Goal: Task Accomplishment & Management: Manage account settings

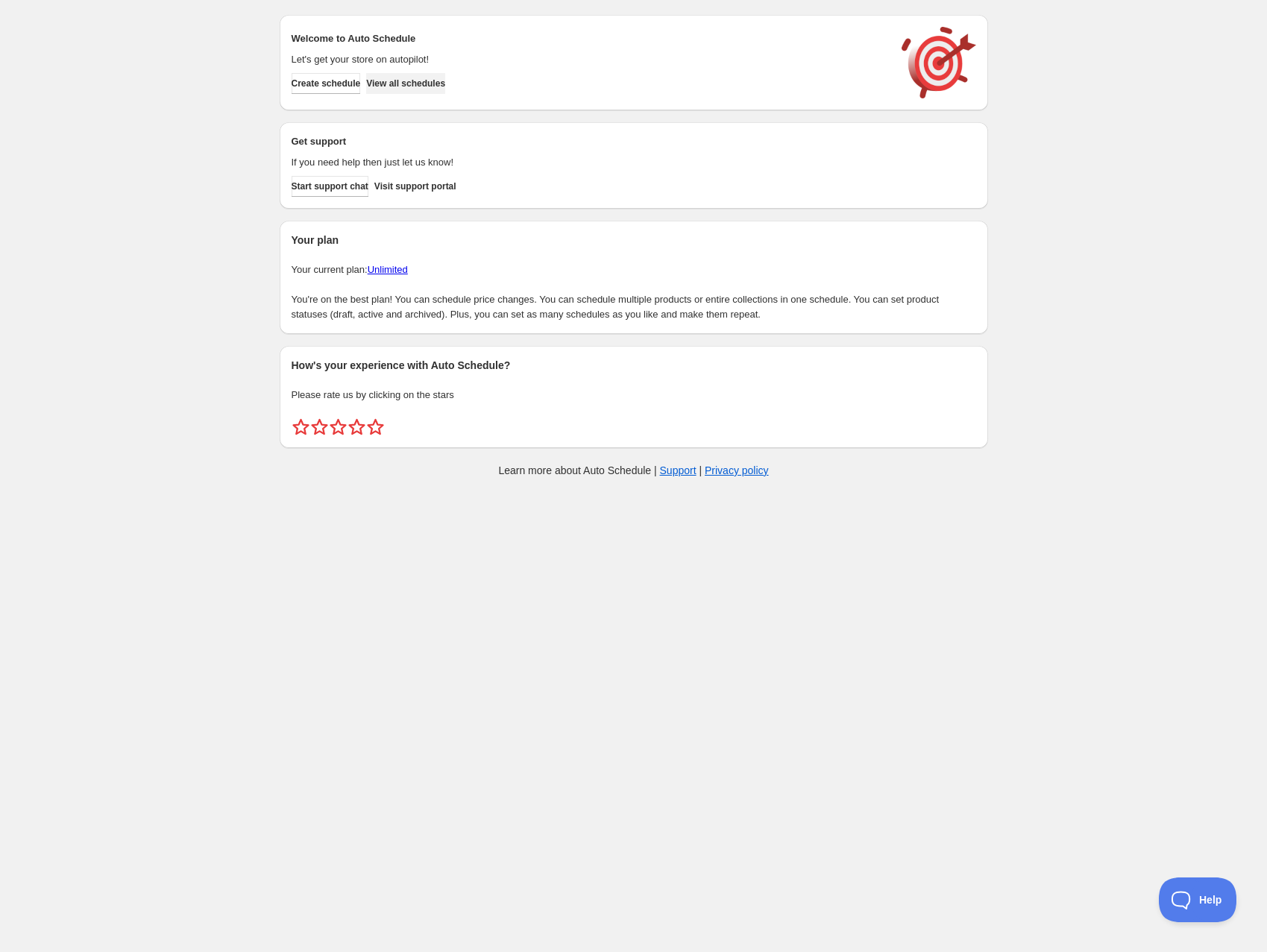
click at [423, 81] on span "View all schedules" at bounding box center [406, 83] width 79 height 12
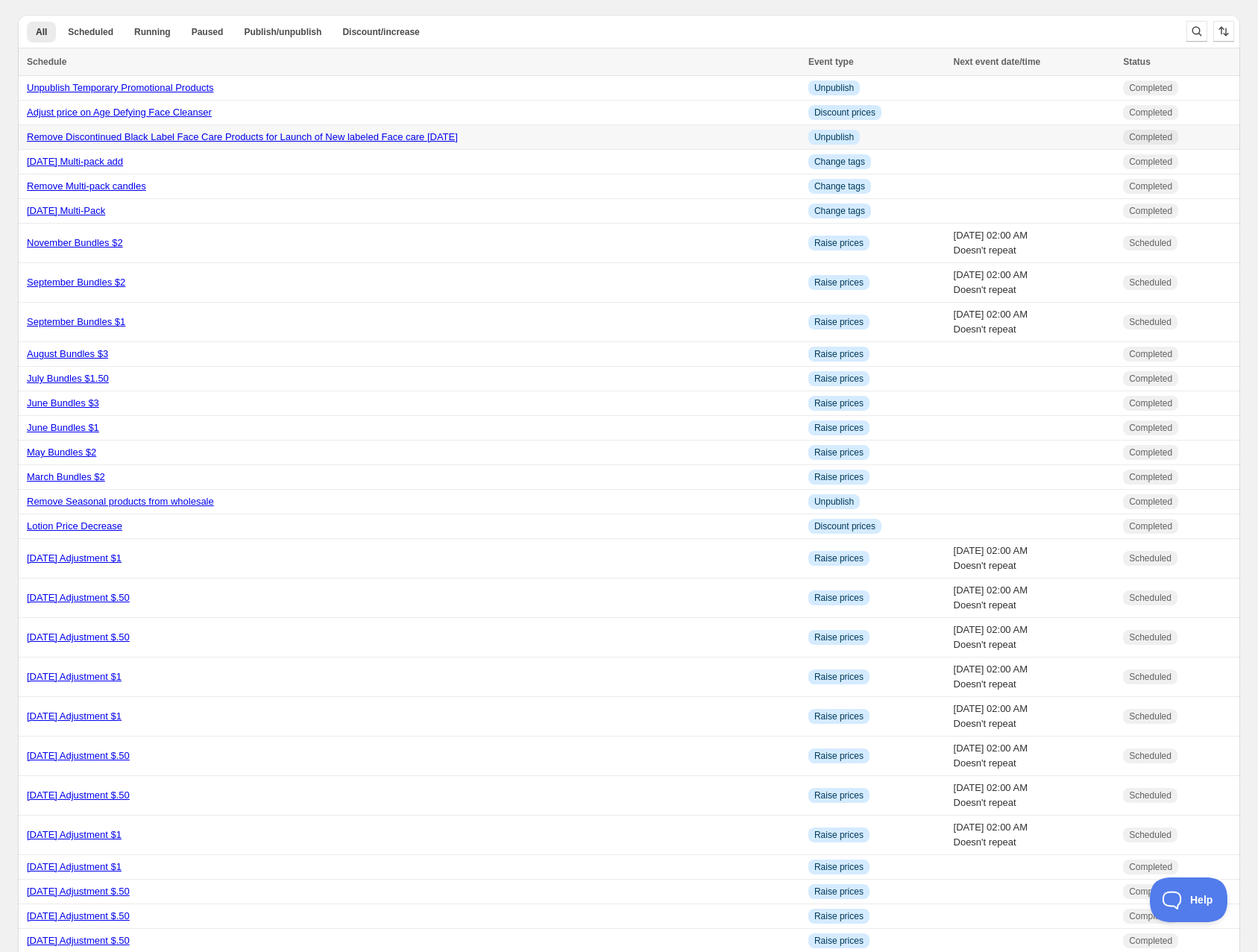
click at [365, 136] on link "Remove Discontinued Black Label Face Care Products for Launch of New labeled Fa…" at bounding box center [242, 136] width 431 height 11
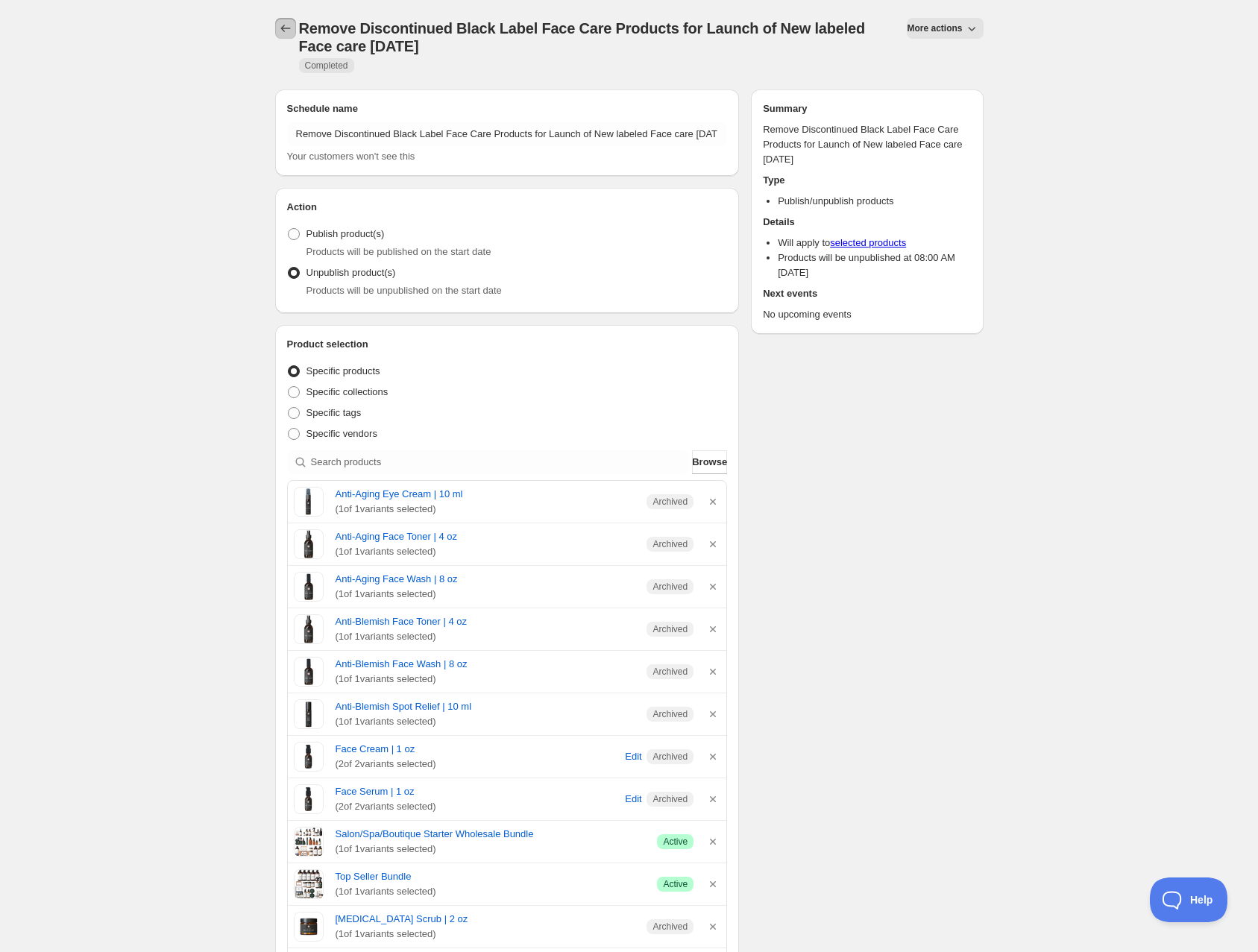
click at [282, 28] on icon "Schedules" at bounding box center [286, 28] width 10 height 8
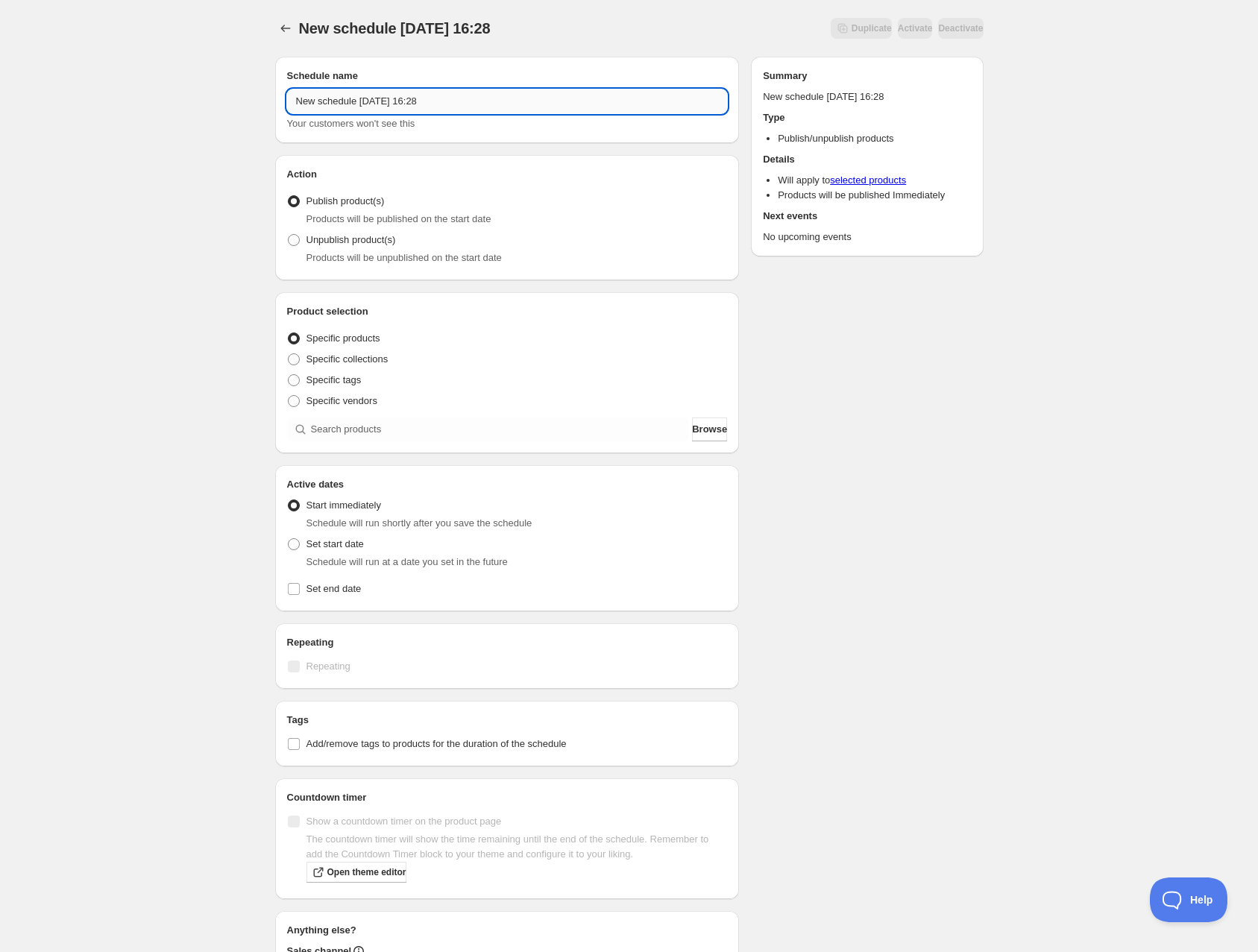
click at [471, 102] on input "New schedule Aug 19 2025 16:28" at bounding box center [508, 101] width 440 height 24
drag, startPoint x: 471, startPoint y: 102, endPoint x: 219, endPoint y: 91, distance: 252.2
click at [219, 91] on div "New schedule Aug 19 2025 16:28. This page is ready New schedule Aug 19 2025 16:…" at bounding box center [629, 568] width 1258 height 1136
type input "Remove Pumpkin Spice EO old label"
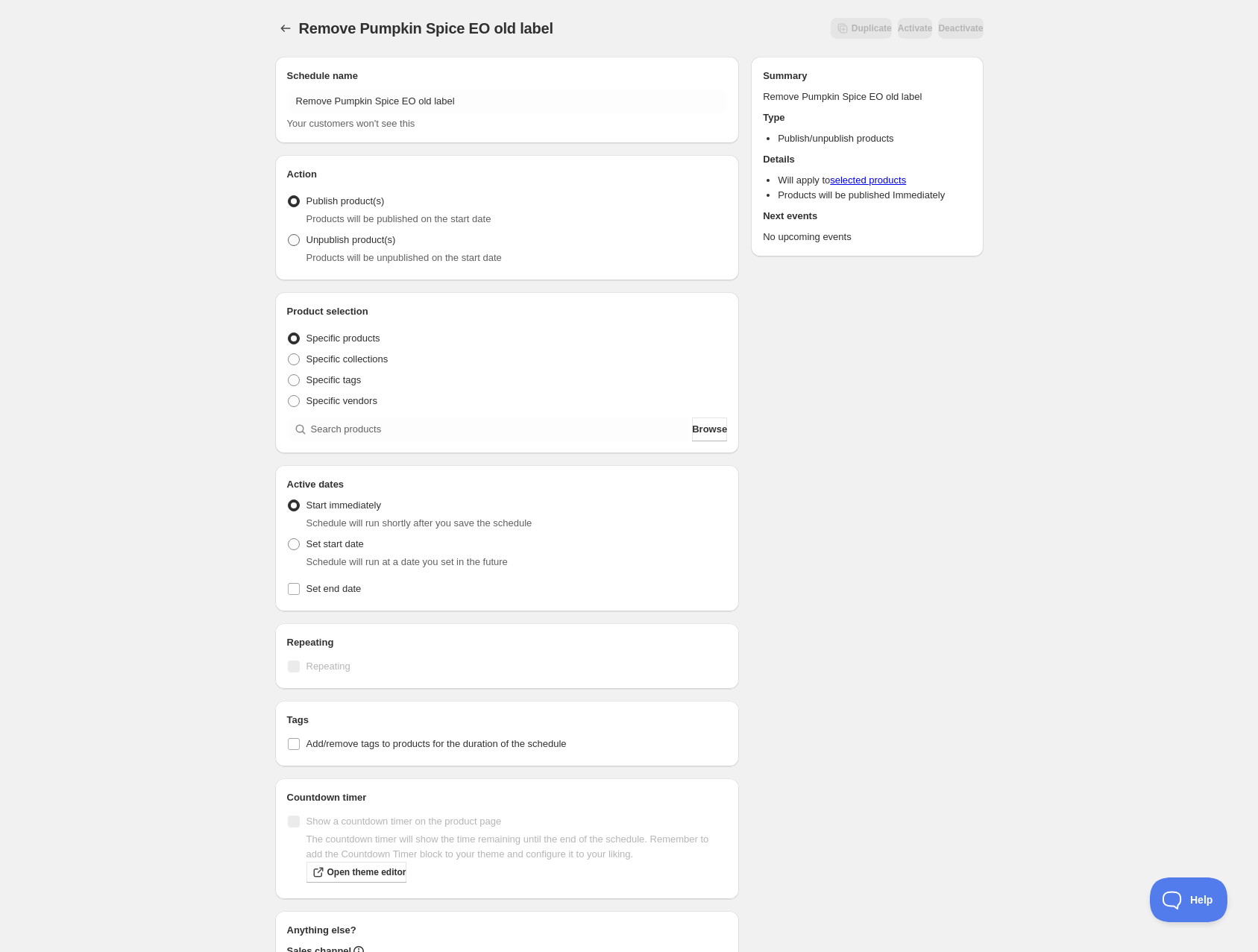
click at [294, 239] on span at bounding box center [294, 240] width 12 height 12
click at [288, 235] on input "Unpublish product(s)" at bounding box center [288, 234] width 1 height 1
radio input "true"
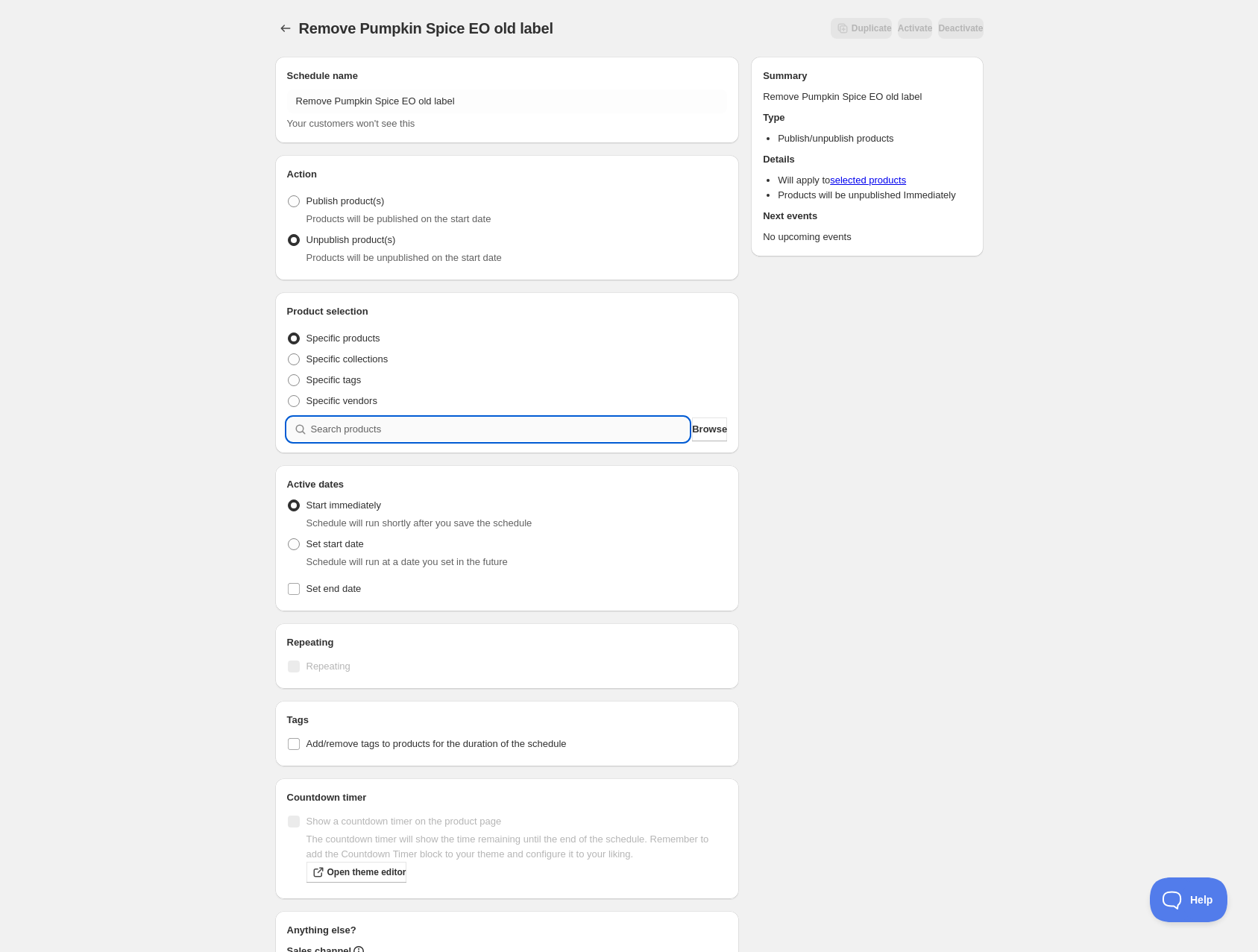
click at [386, 429] on input "search" at bounding box center [500, 429] width 379 height 24
type input "p"
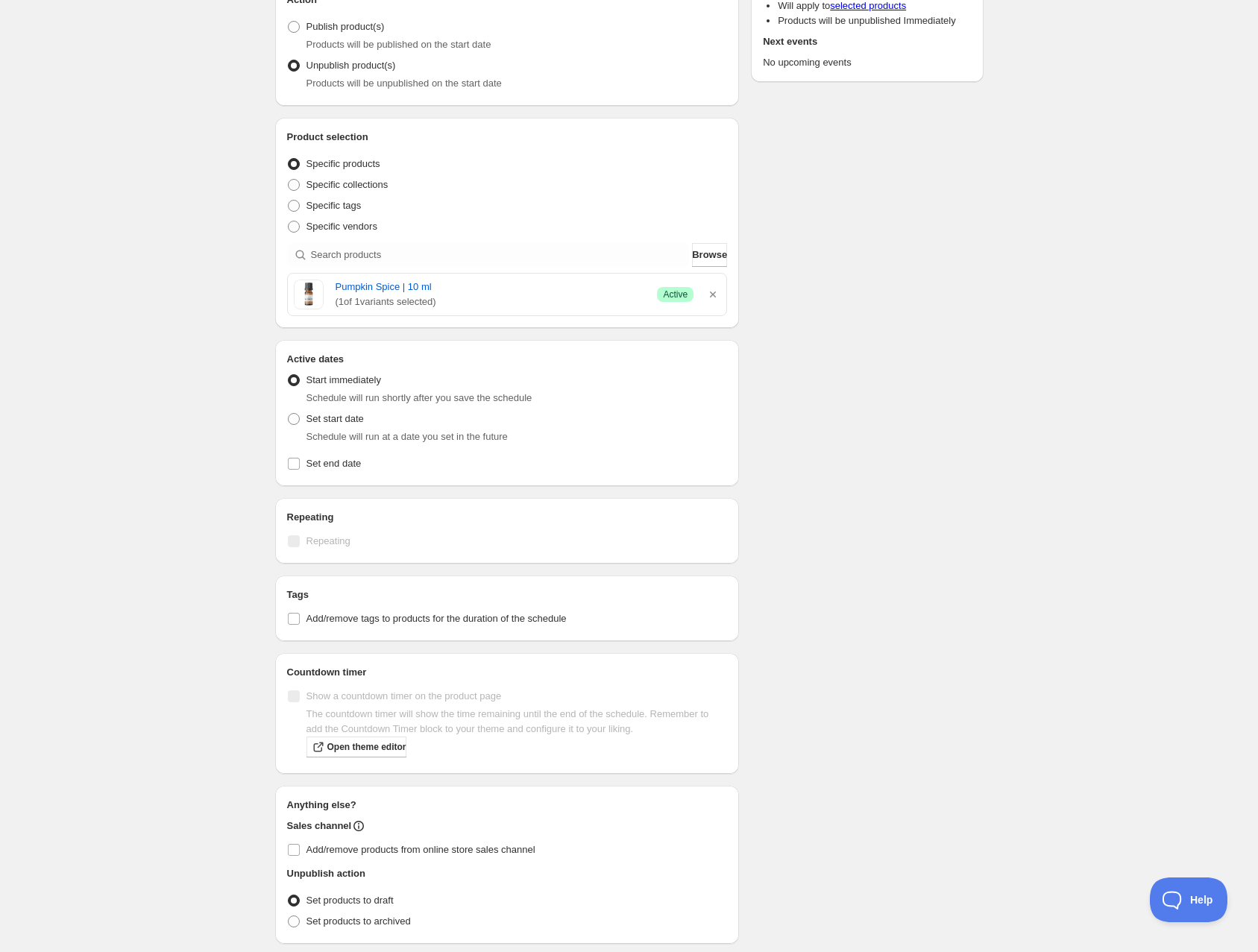
scroll to position [186, 0]
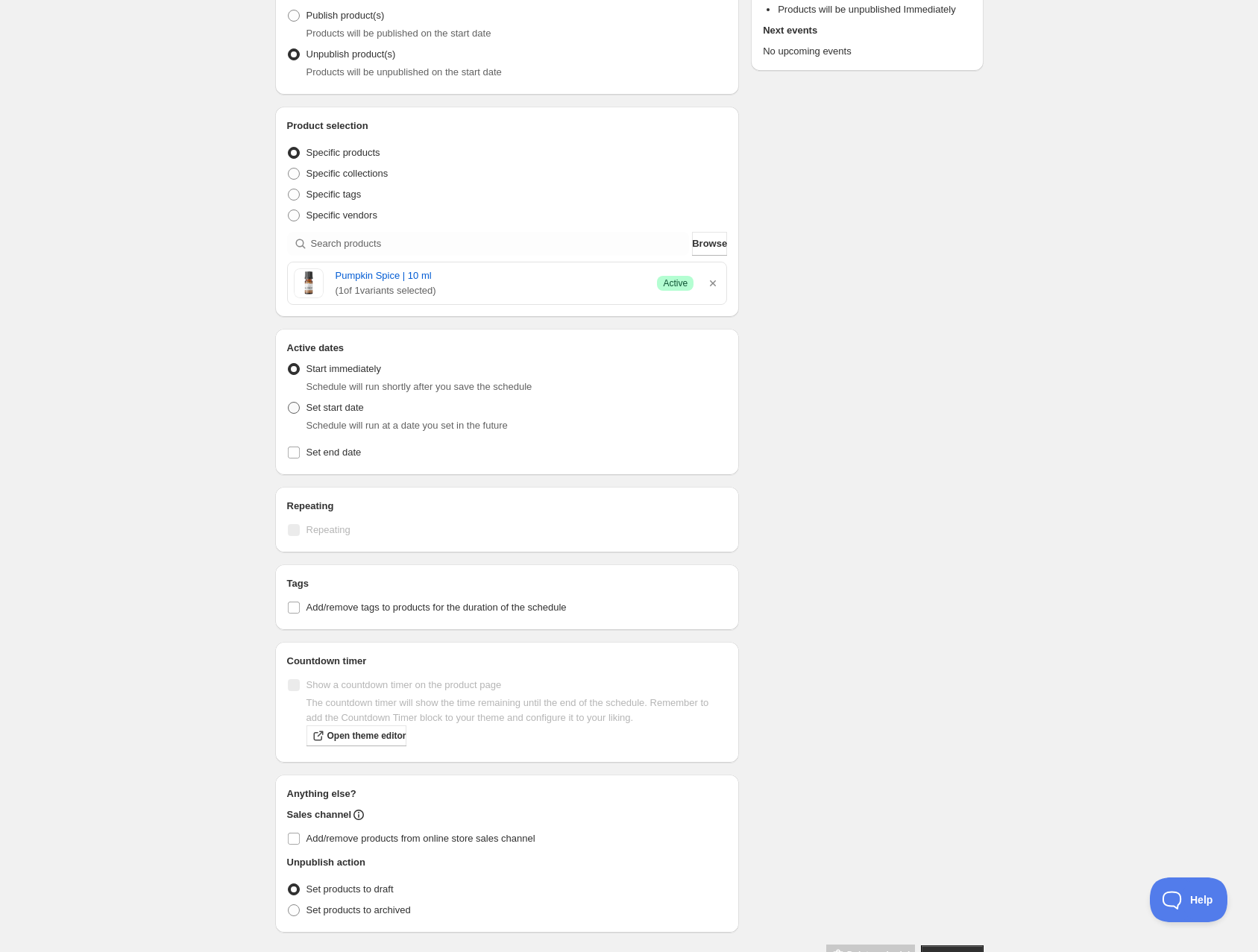
click at [294, 405] on span at bounding box center [294, 408] width 12 height 12
click at [288, 402] on input "Set start date" at bounding box center [288, 402] width 1 height 1
radio input "true"
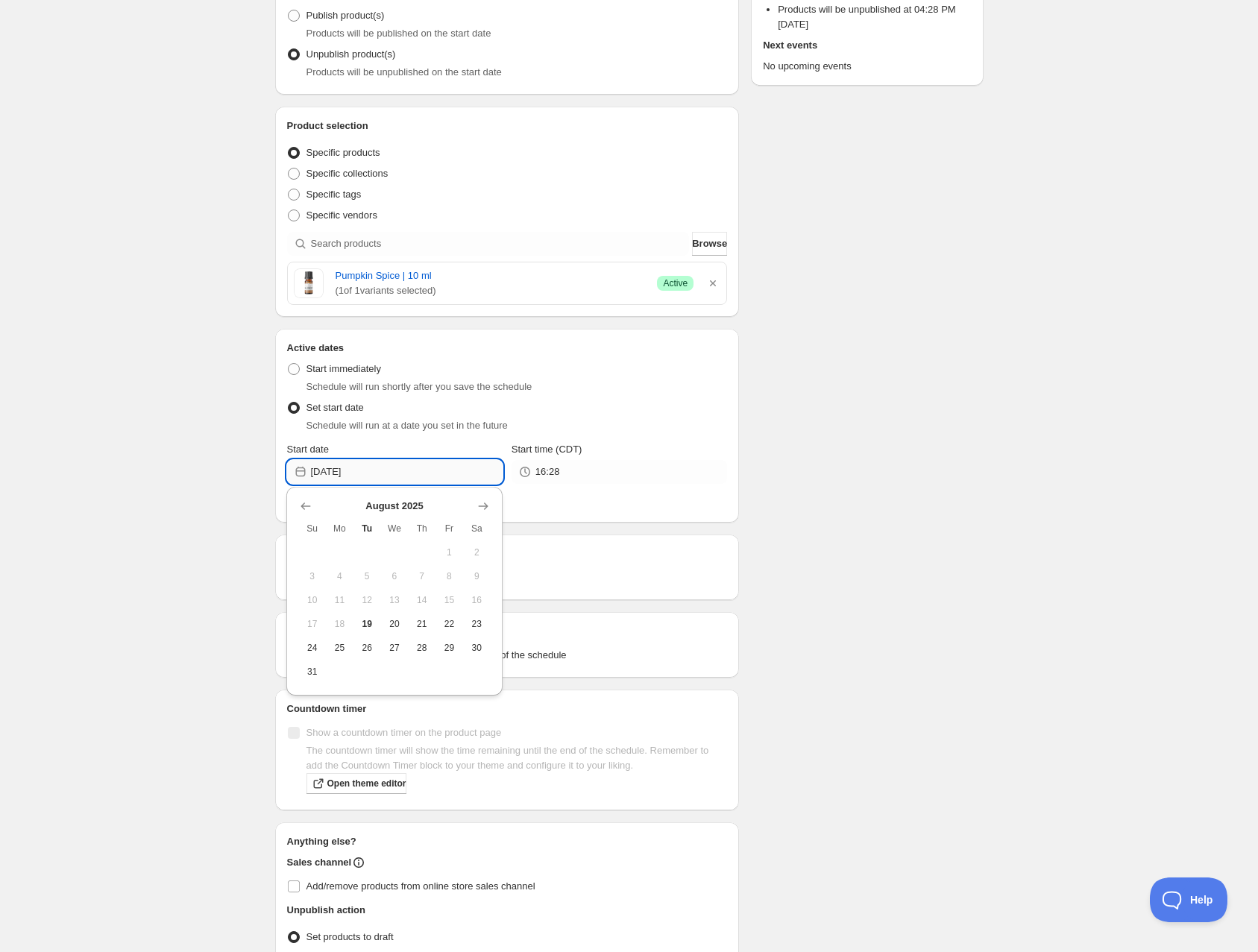
click at [403, 465] on input "2025-08-19" at bounding box center [407, 471] width 192 height 24
click at [340, 648] on span "25" at bounding box center [340, 648] width 16 height 12
type input "2025-08-25"
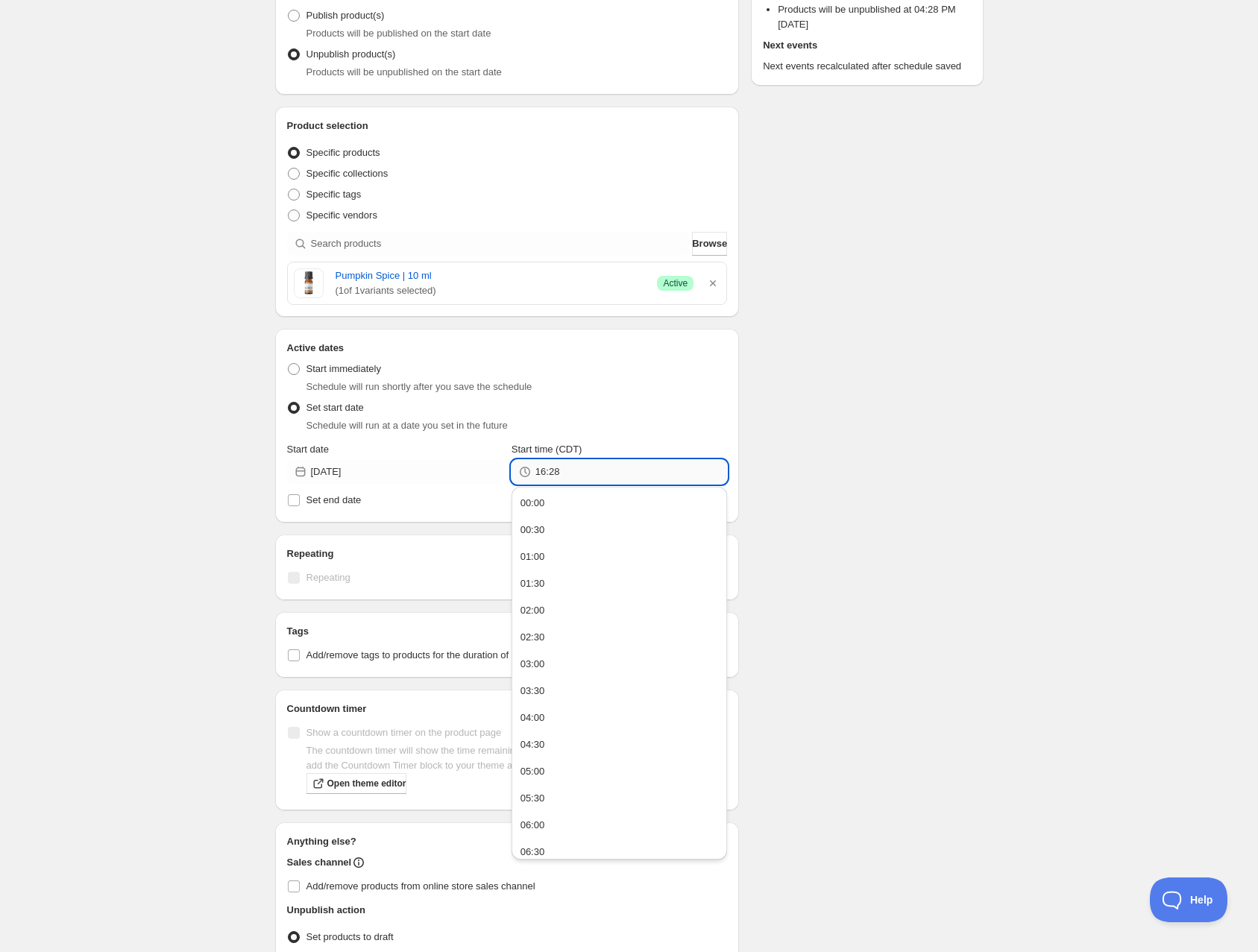
click at [634, 471] on input "16:28" at bounding box center [631, 471] width 192 height 24
click at [540, 572] on div "07:30" at bounding box center [532, 577] width 24 height 15
click at [568, 471] on input "07:30" at bounding box center [631, 471] width 192 height 24
type input "07:50"
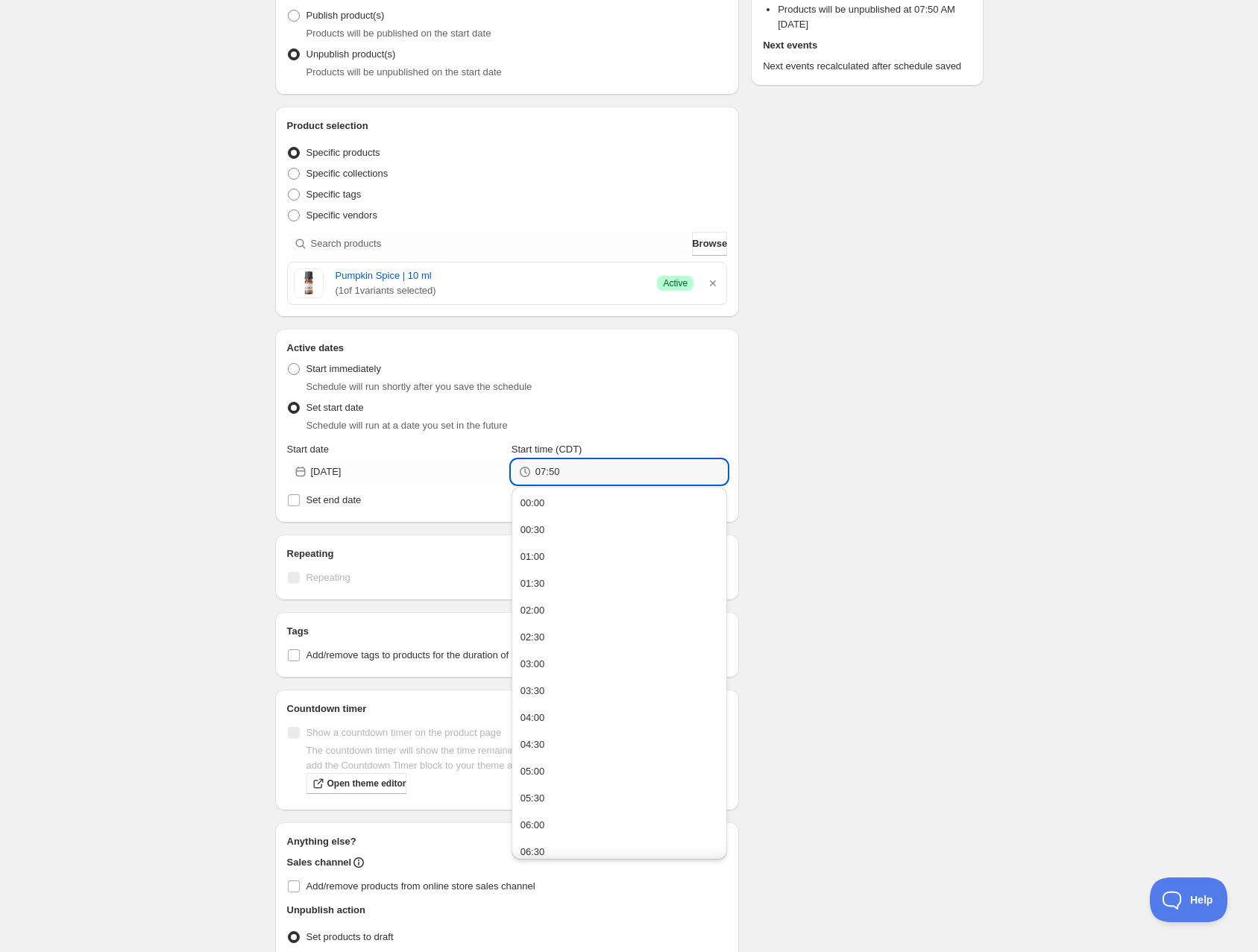
click at [864, 424] on div "Schedule name Remove Pumpkin Spice EO old label Your customers won't see this A…" at bounding box center [623, 436] width 720 height 1155
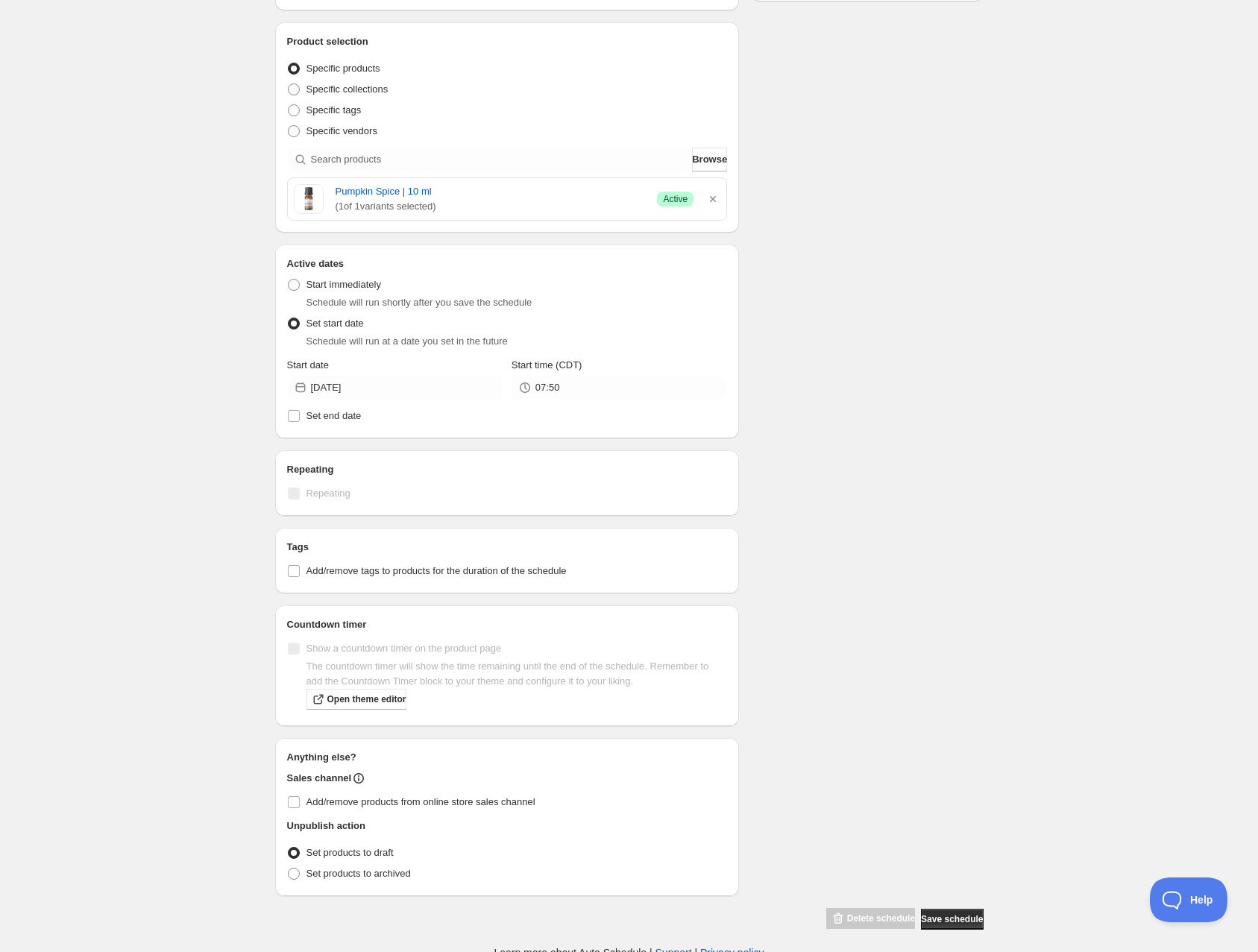
scroll to position [277, 0]
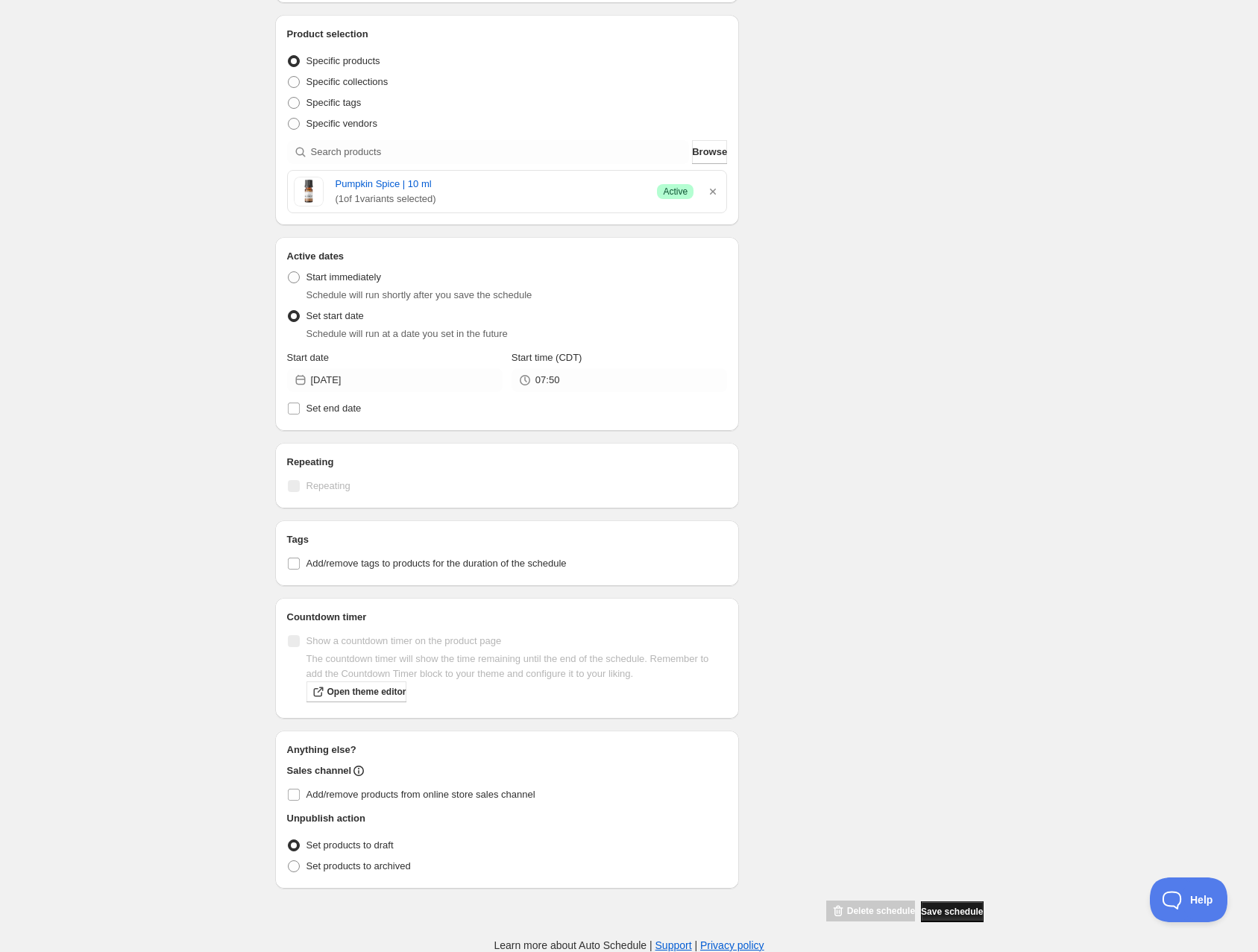
click at [941, 913] on span "Save schedule" at bounding box center [952, 912] width 62 height 12
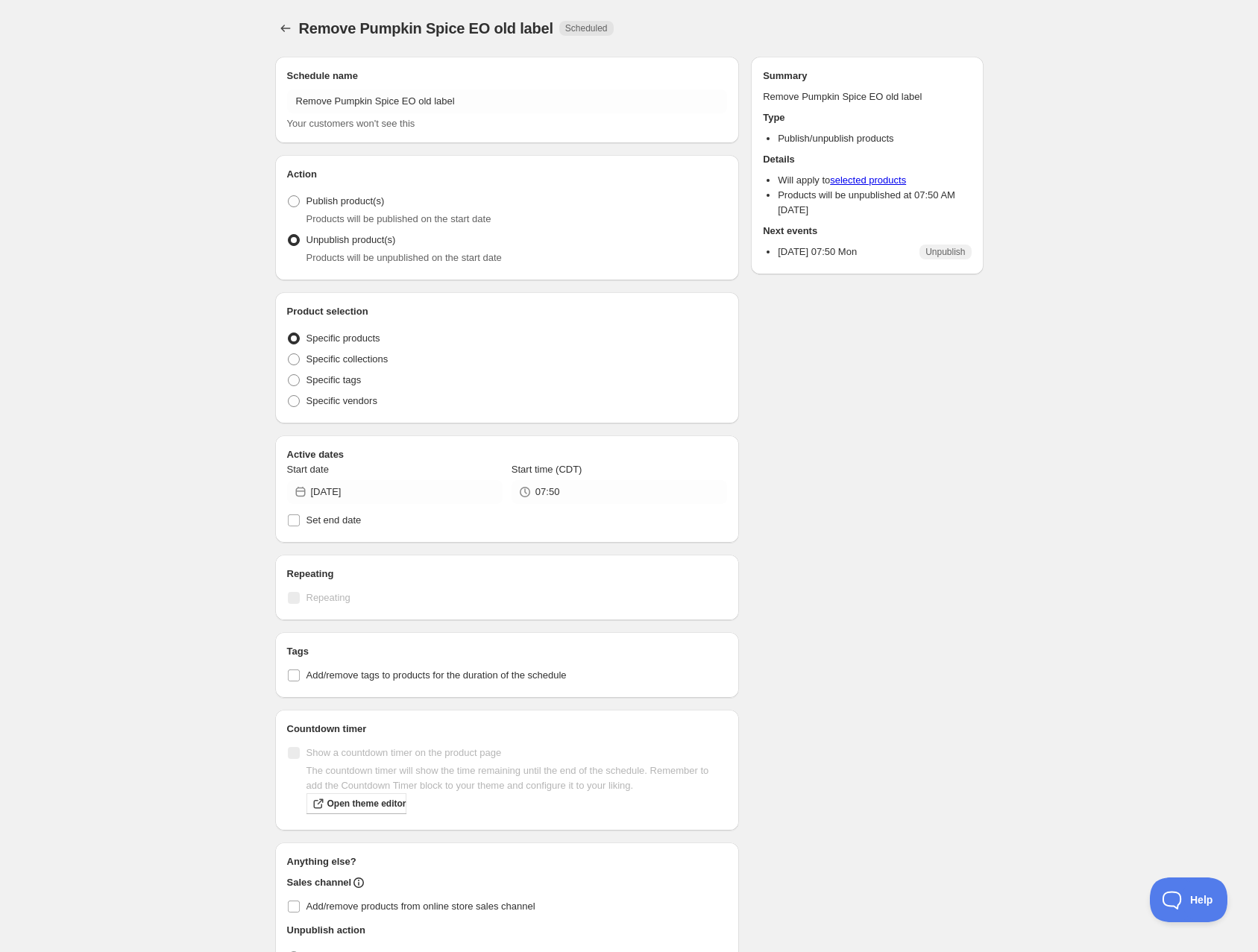
radio input "true"
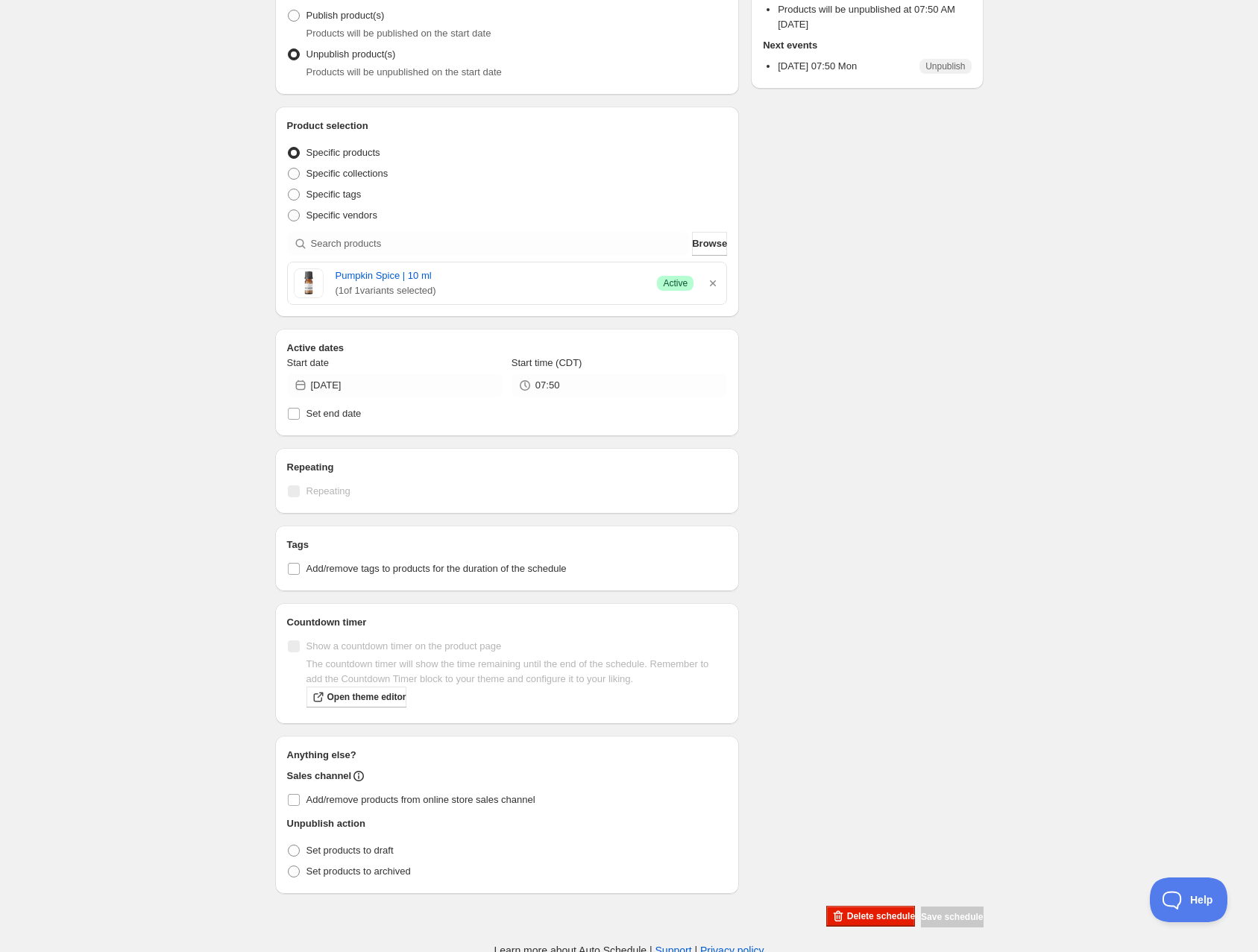
scroll to position [190, 0]
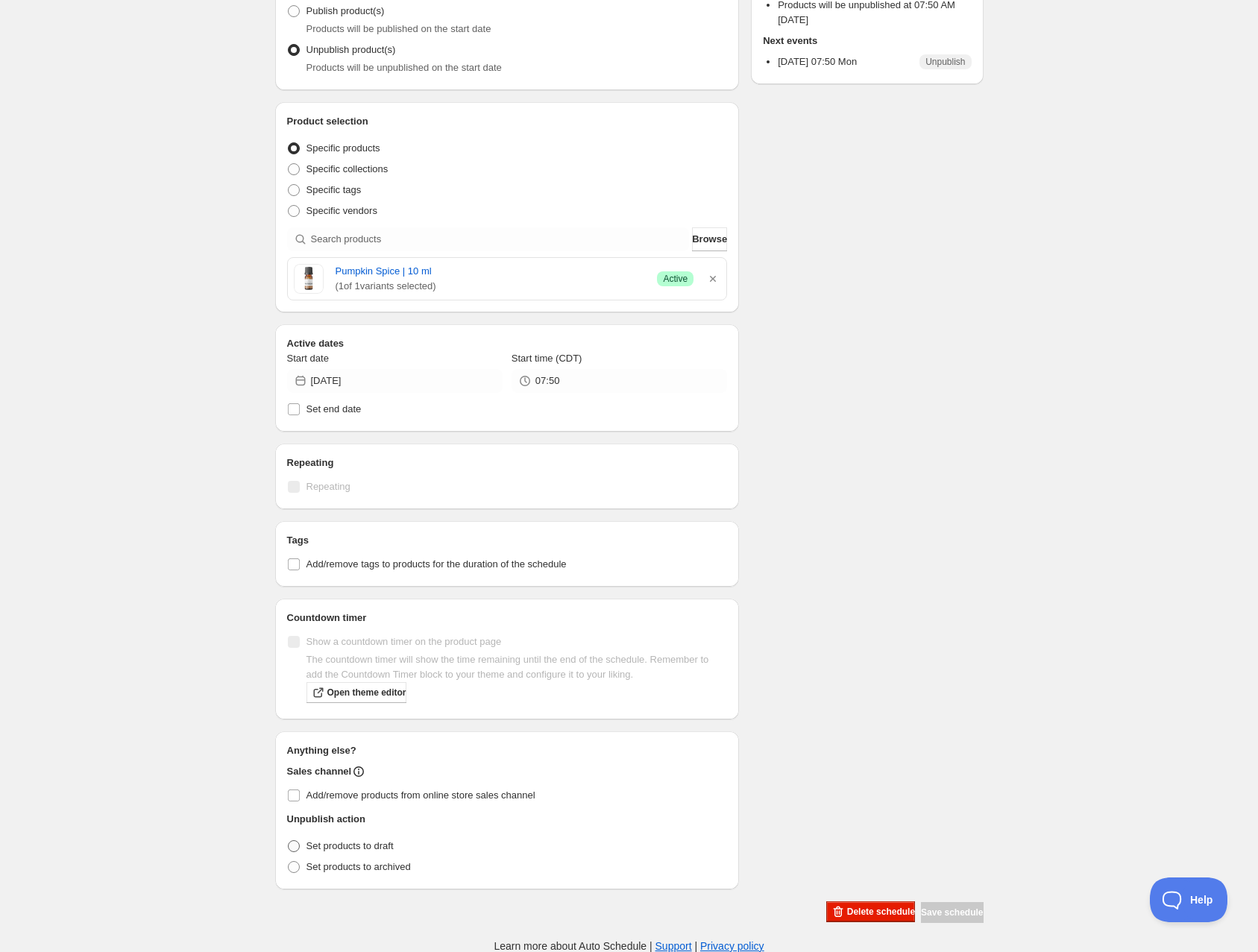
click at [292, 846] on span at bounding box center [294, 846] width 12 height 12
click at [288, 841] on input "Set products to draft" at bounding box center [288, 840] width 1 height 1
radio input "true"
click at [892, 572] on div "Schedule name Remove Pumpkin Spice EO old label Your customers won't see this A…" at bounding box center [623, 389] width 720 height 1069
click at [959, 913] on div "Save schedule" at bounding box center [952, 913] width 62 height 21
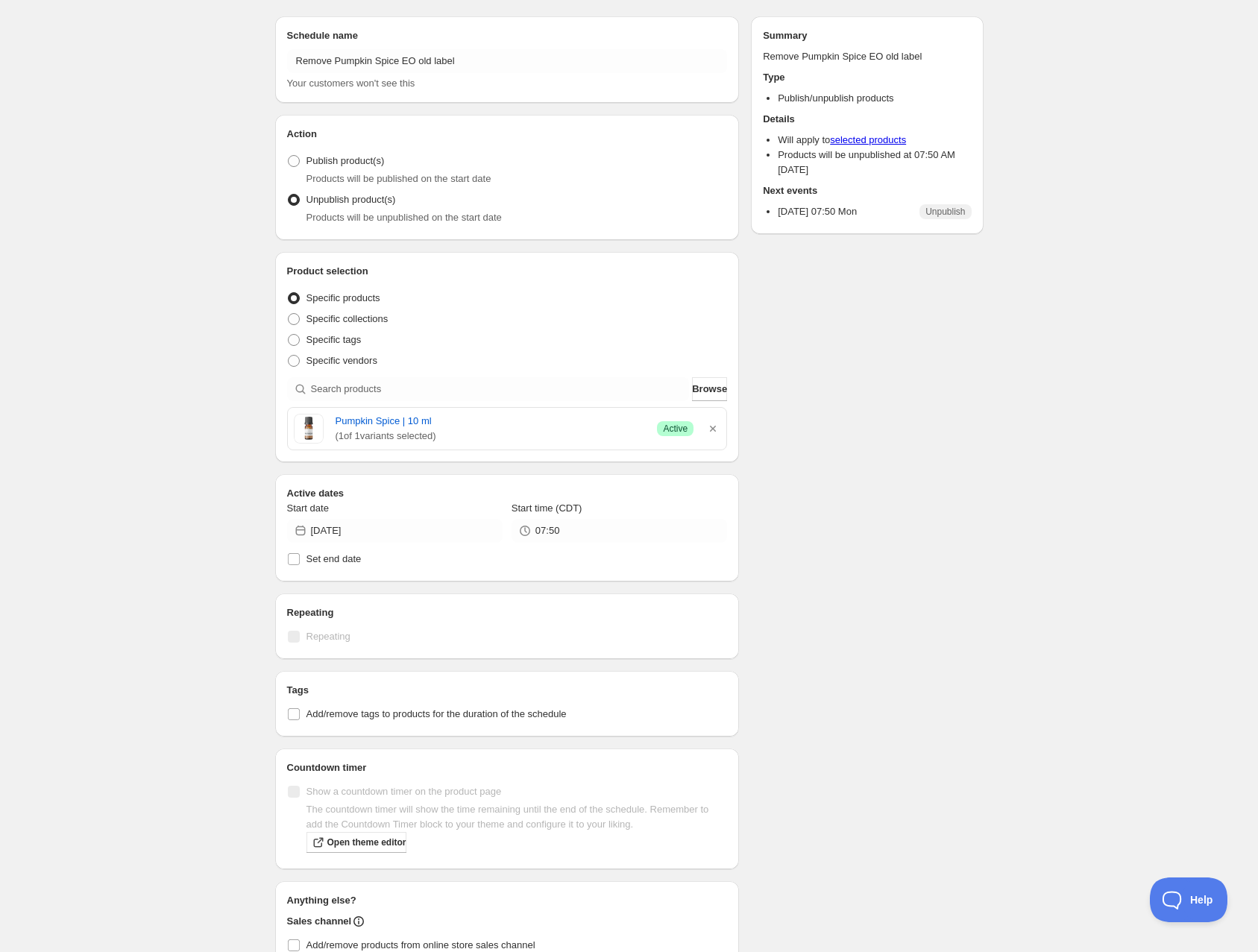
scroll to position [0, 0]
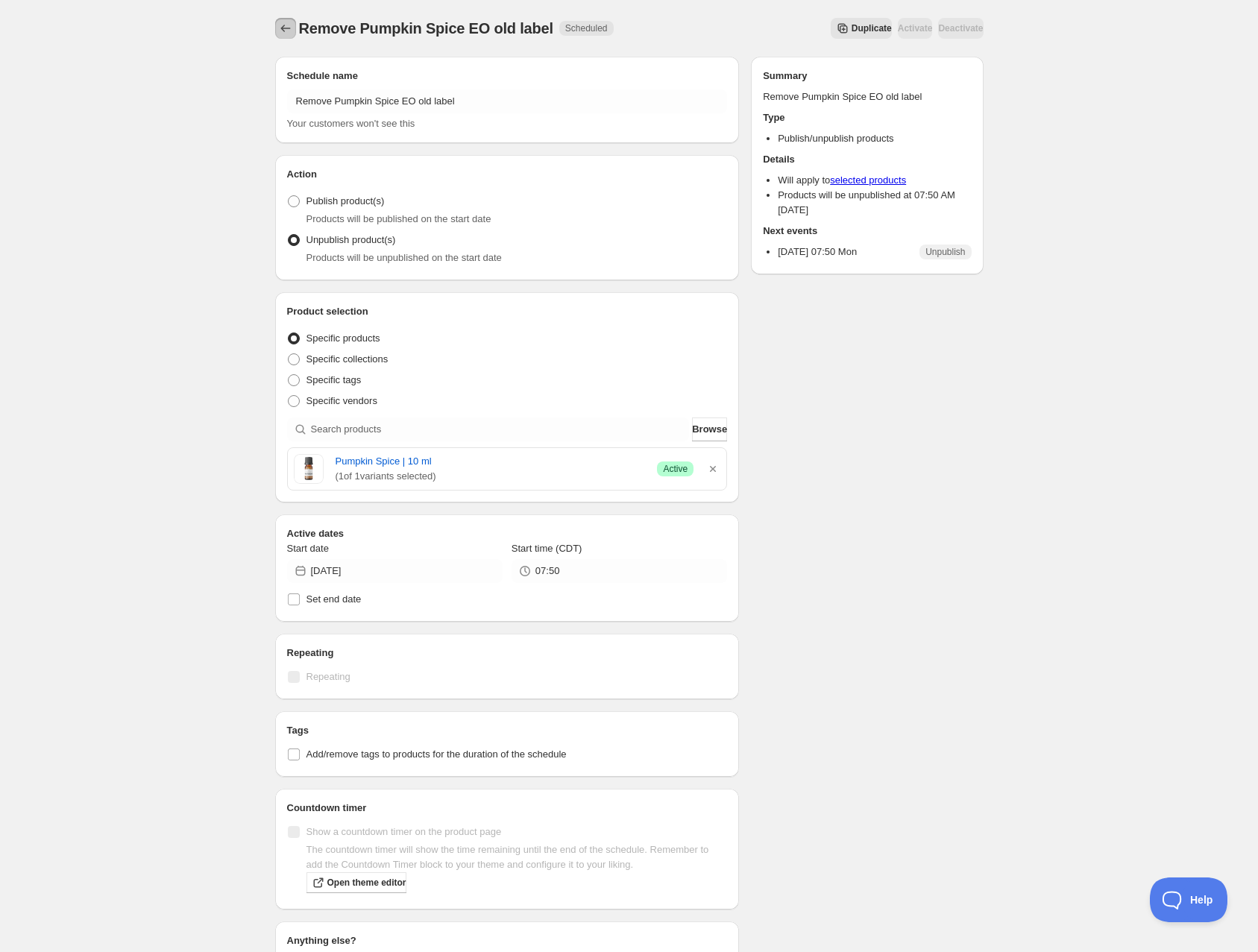
click at [282, 29] on icon "Schedules" at bounding box center [286, 28] width 10 height 8
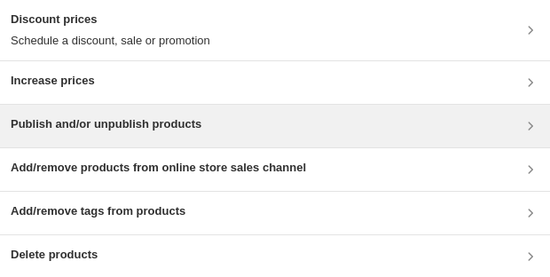
click at [159, 122] on h3 "Publish and/or unpublish products" at bounding box center [106, 124] width 191 height 18
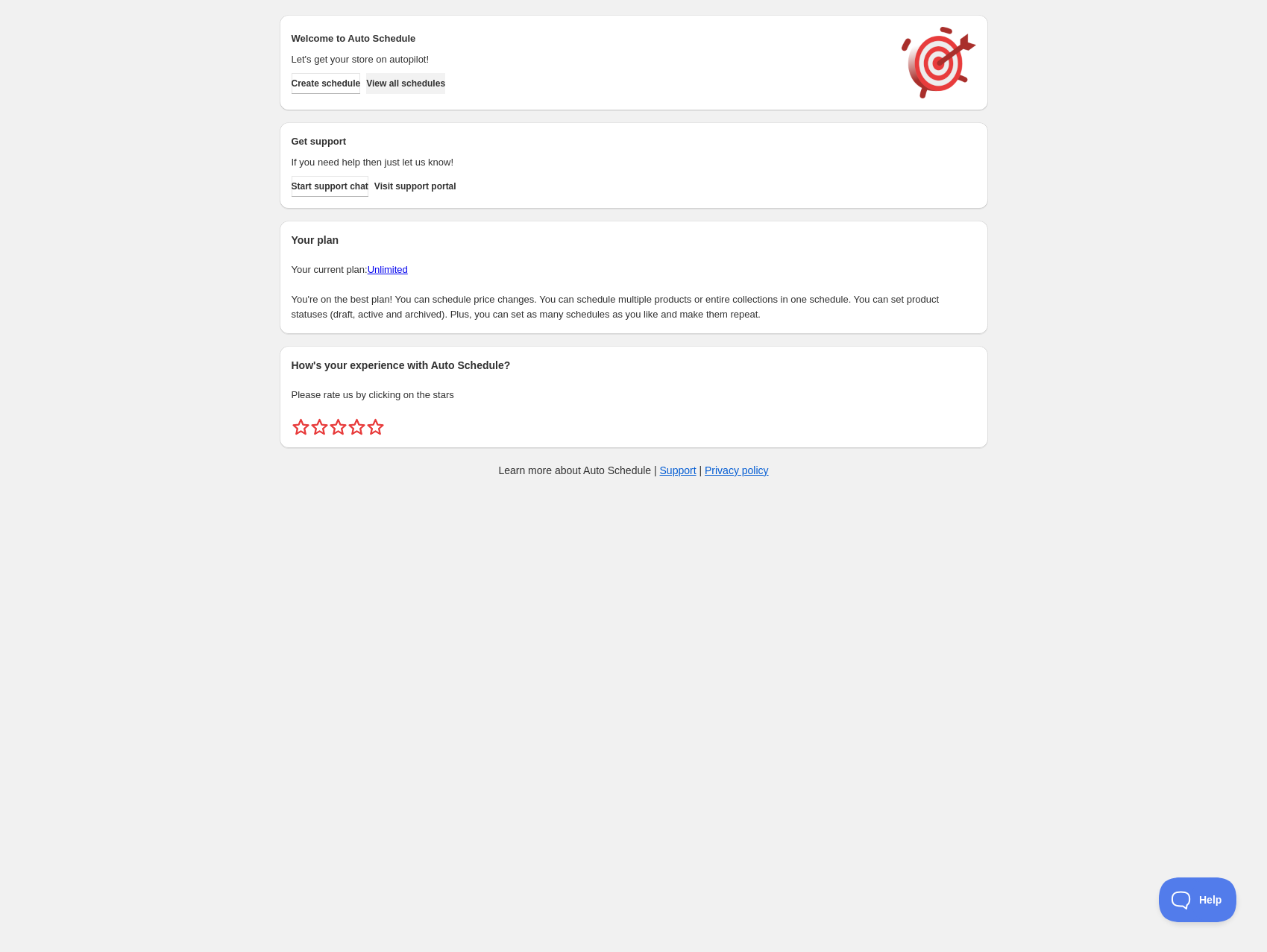
click at [434, 85] on span "View all schedules" at bounding box center [406, 83] width 79 height 12
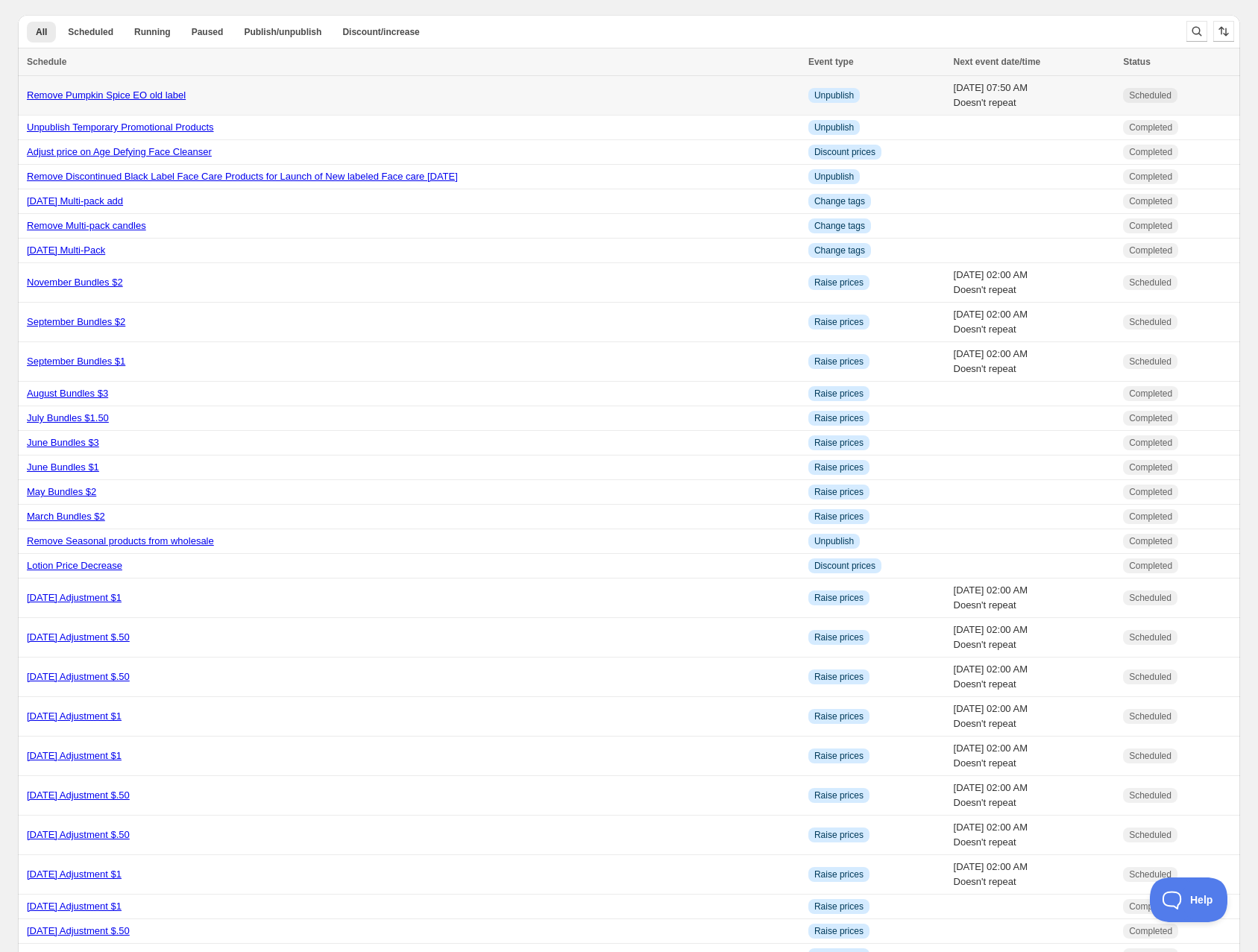
click at [157, 93] on link "Remove Pumpkin Spice EO old label" at bounding box center [106, 94] width 159 height 11
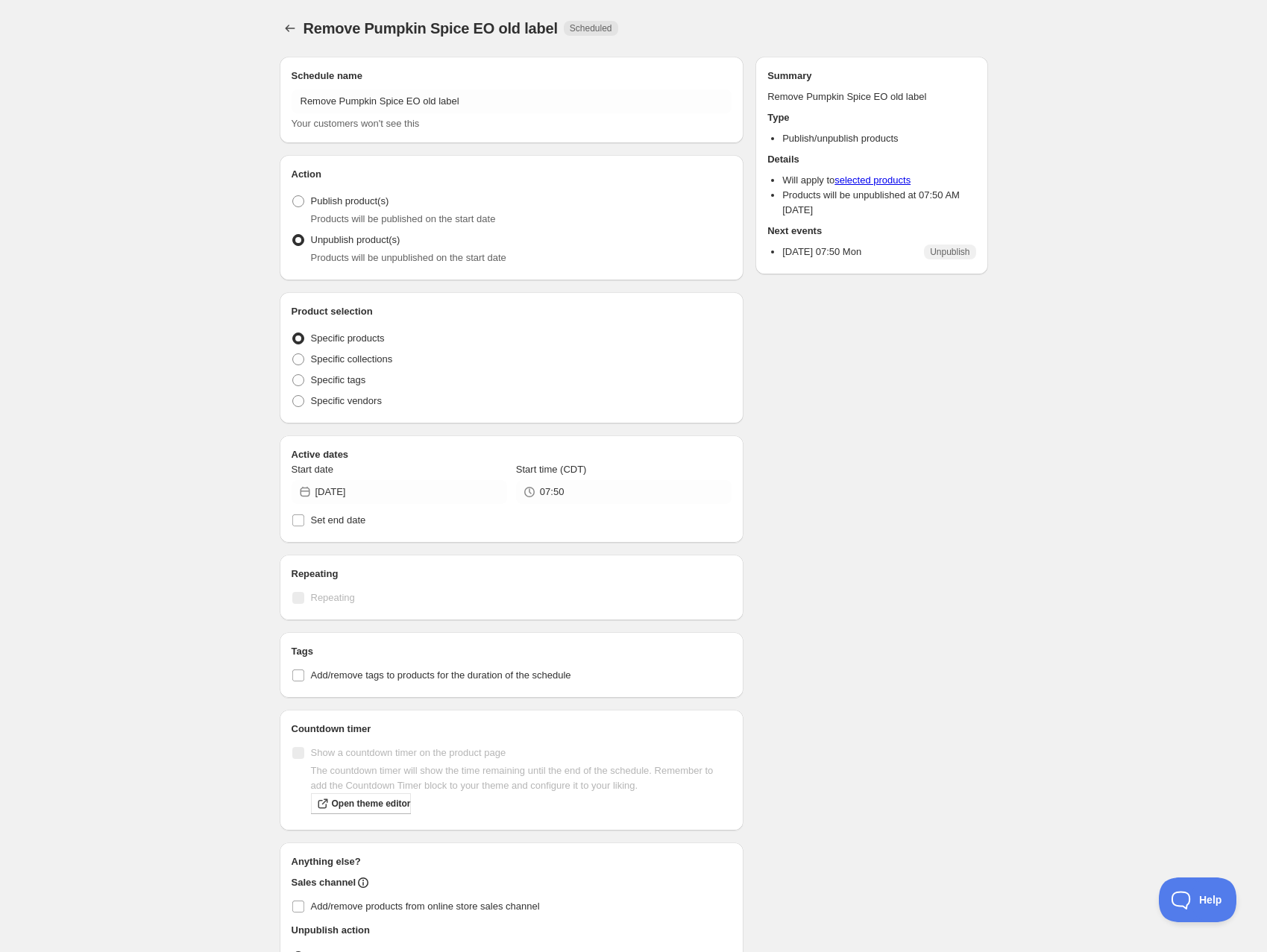
radio input "true"
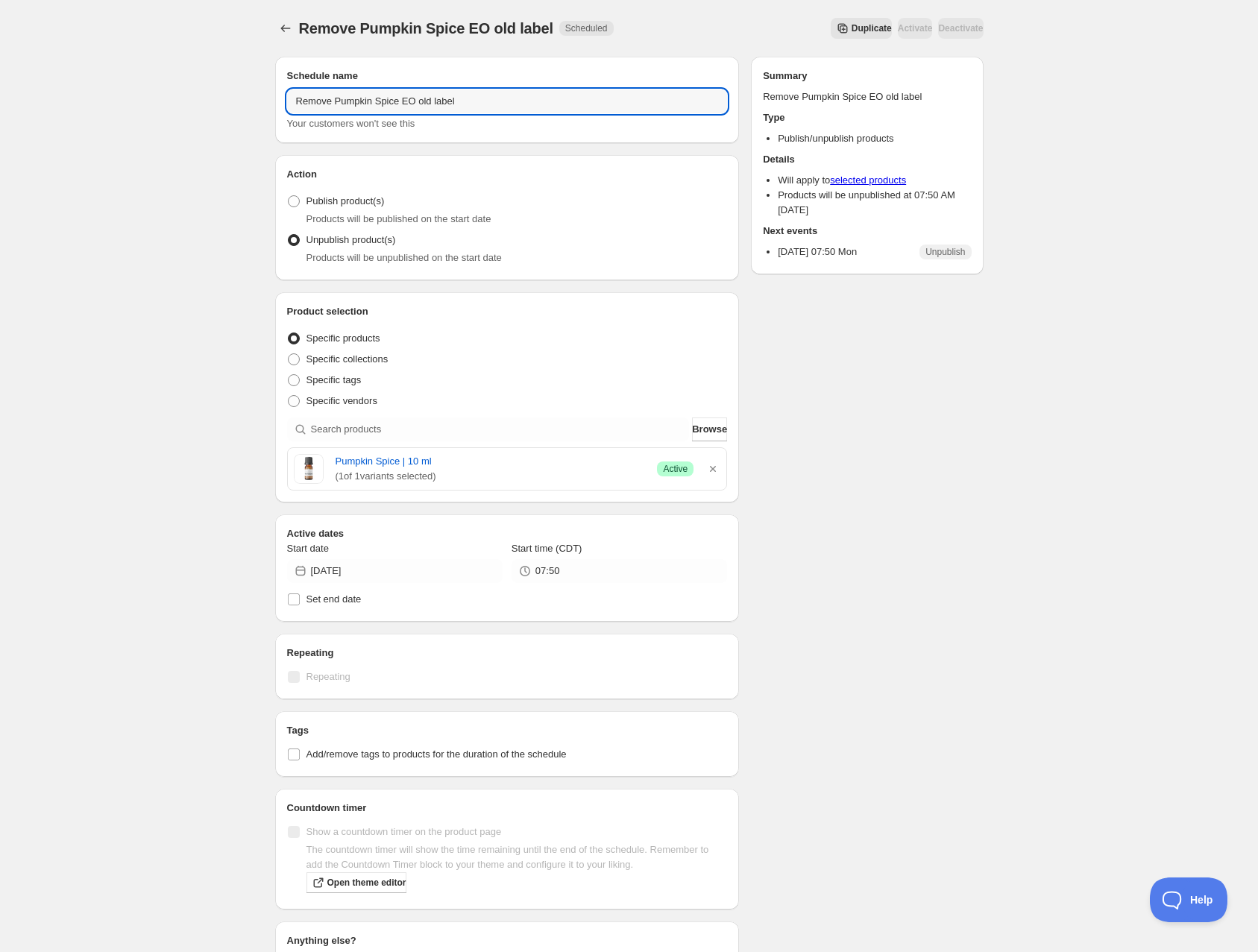
drag, startPoint x: 486, startPoint y: 101, endPoint x: 274, endPoint y: 106, distance: 212.1
click at [274, 106] on div "Schedule name Remove Pumpkin Spice EO old label Your customers won't see this A…" at bounding box center [623, 579] width 720 height 1069
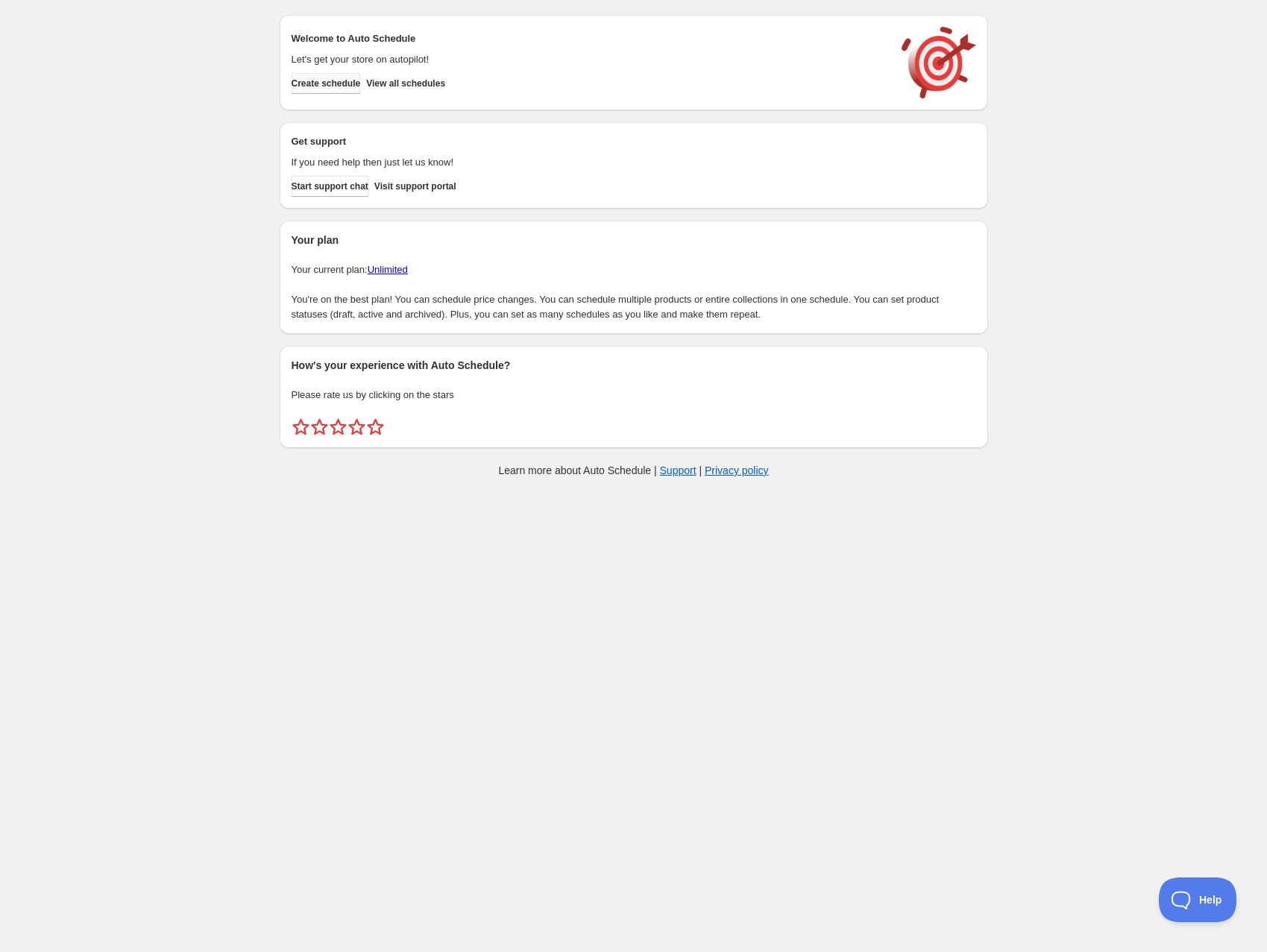
click at [360, 83] on span "Create schedule" at bounding box center [326, 83] width 70 height 12
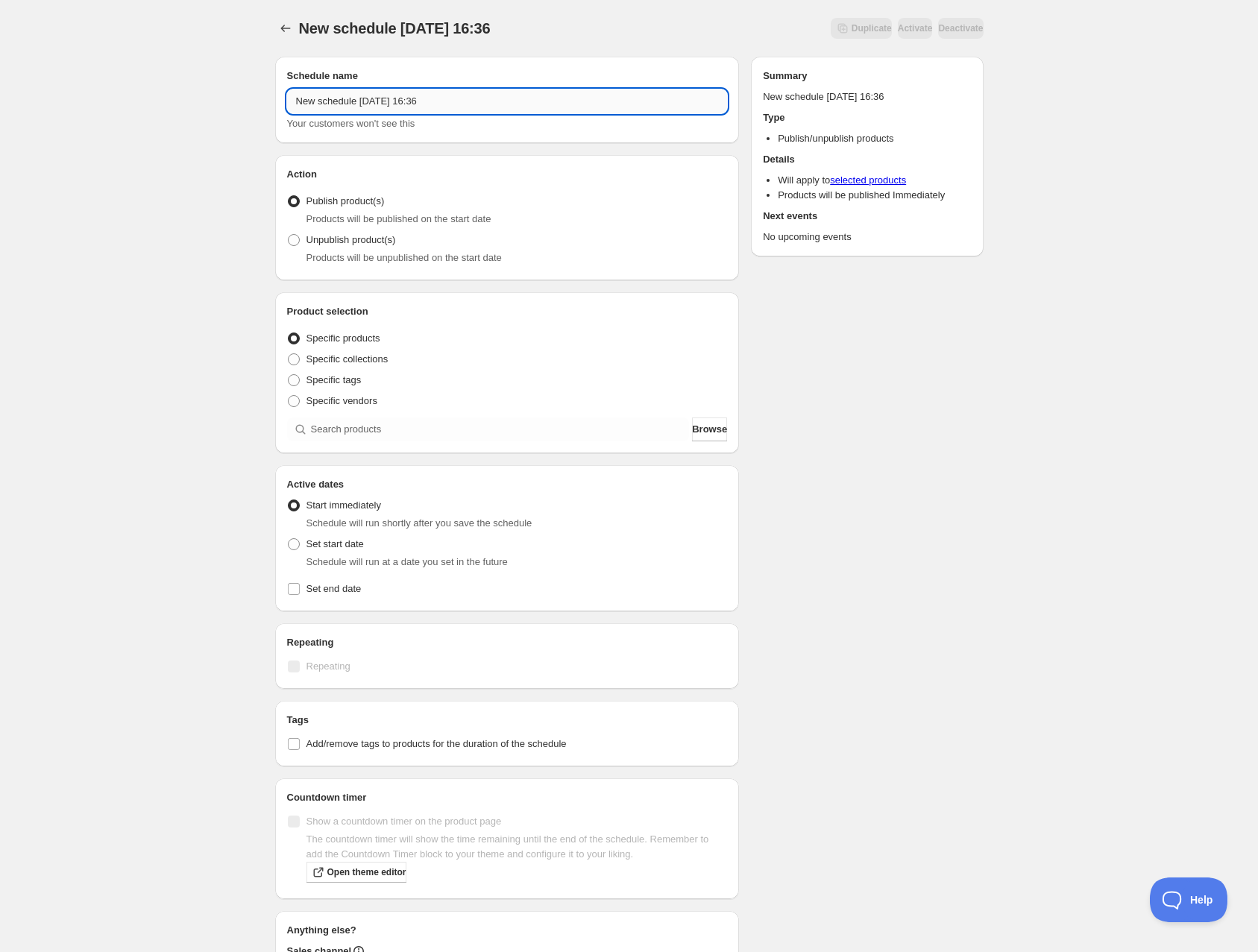
click at [371, 100] on input "New schedule Aug 19 2025 16:36" at bounding box center [508, 101] width 440 height 24
drag, startPoint x: 481, startPoint y: 99, endPoint x: 182, endPoint y: 100, distance: 299.0
click at [182, 100] on div "New schedule Aug 19 2025 16:36. This page is ready New schedule Aug 19 2025 16:…" at bounding box center [629, 568] width 1258 height 1136
paste input "Remove Pumpkin Spice EO old label"
type input "Remove Pumpkin Spice EO old label"
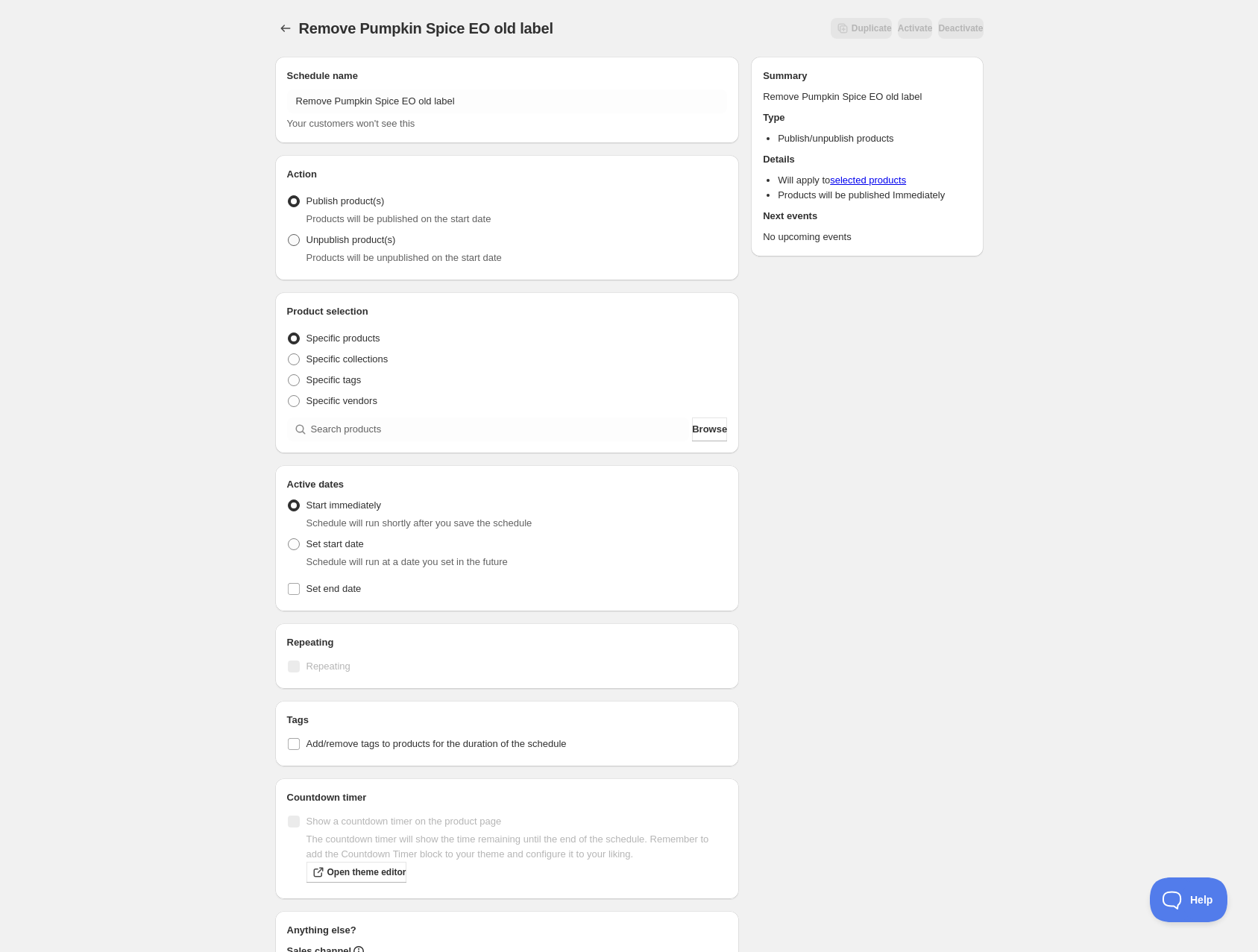
click at [295, 239] on span at bounding box center [294, 240] width 12 height 12
click at [288, 235] on input "Unpublish product(s)" at bounding box center [288, 234] width 1 height 1
radio input "true"
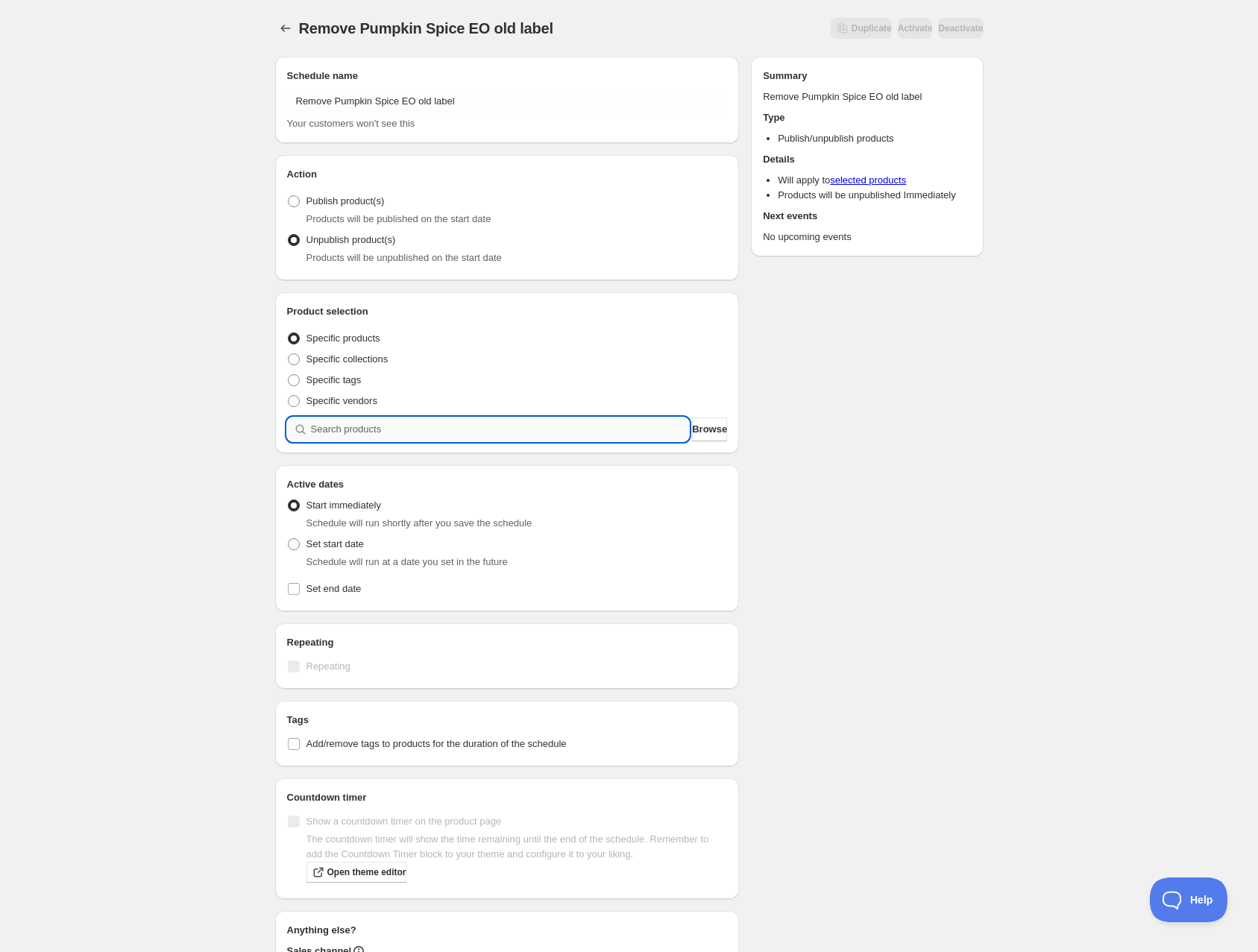
click at [387, 433] on input "search" at bounding box center [500, 429] width 379 height 24
type input "p"
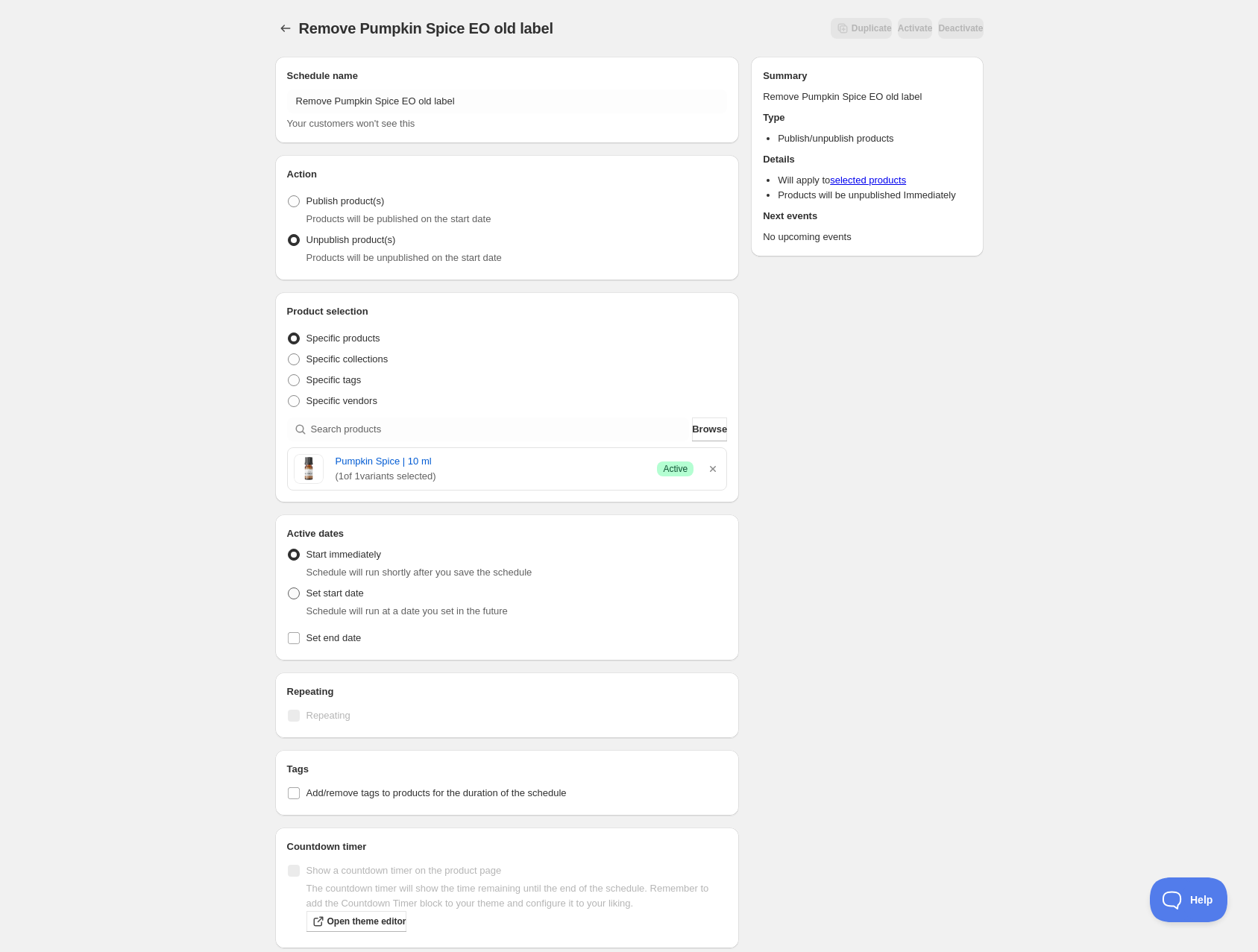
click at [295, 587] on span at bounding box center [294, 593] width 12 height 12
click at [288, 587] on input "Set start date" at bounding box center [288, 587] width 1 height 1
radio input "true"
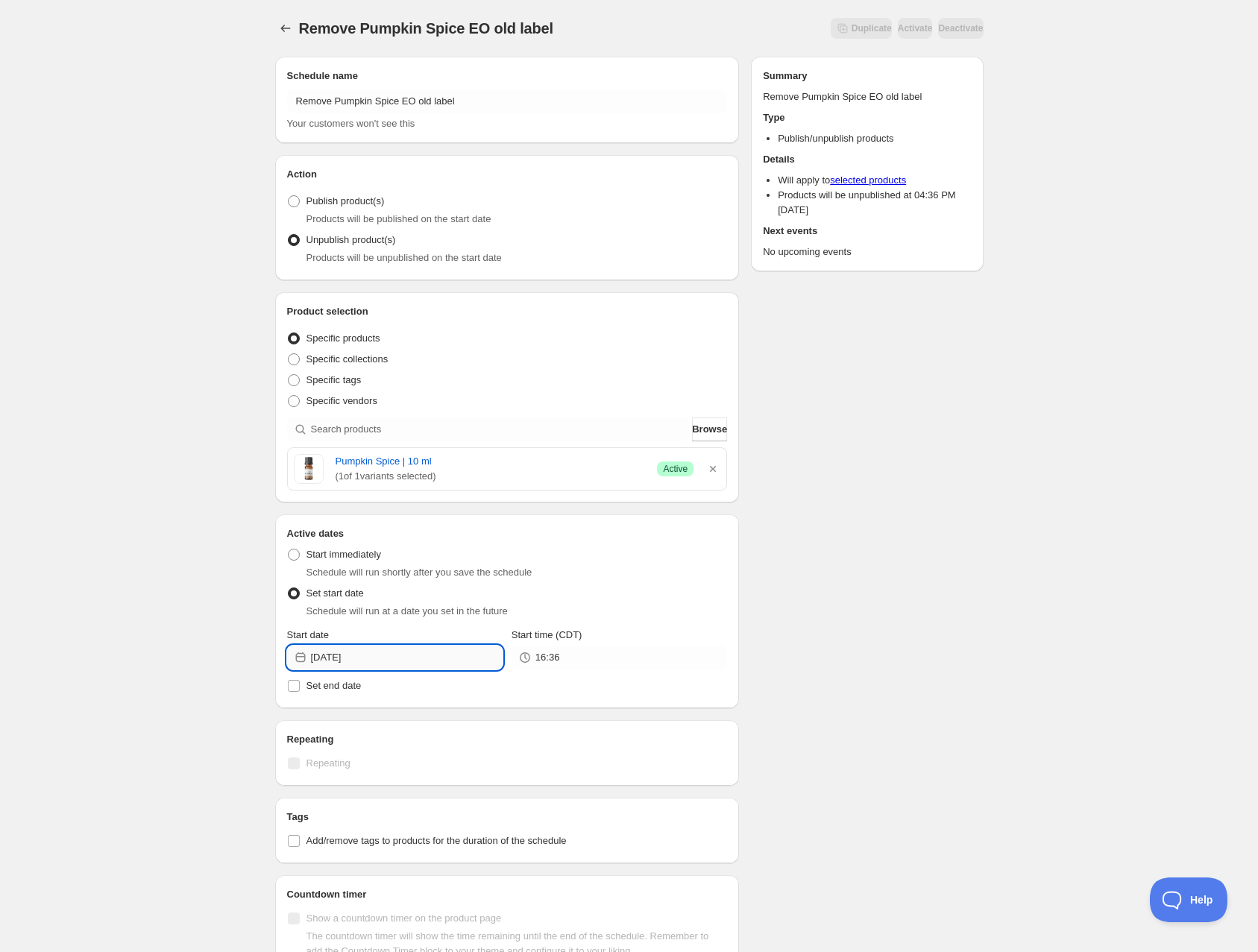
click at [393, 655] on input "2025-08-19" at bounding box center [407, 657] width 192 height 24
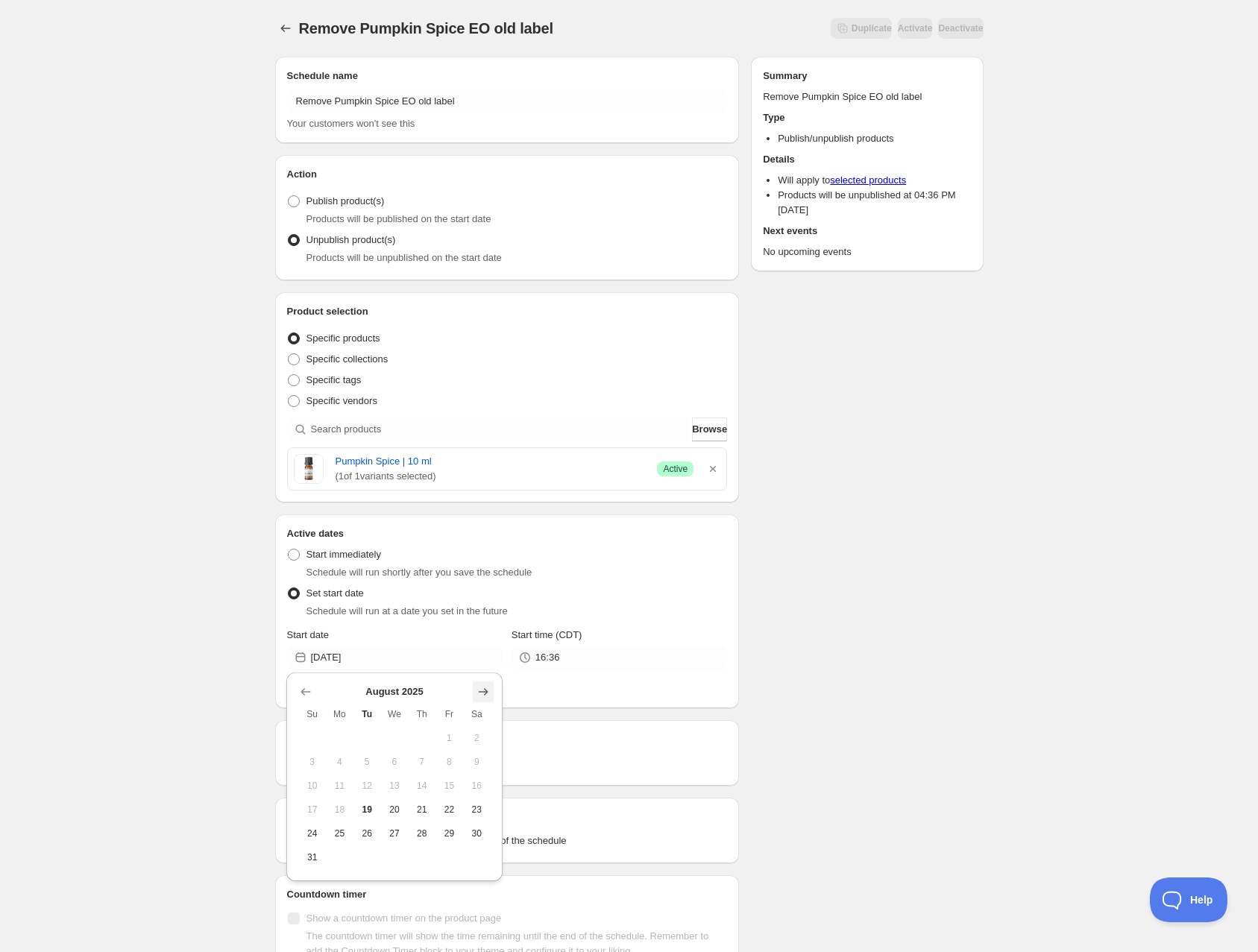
click at [482, 692] on icon "Show next month, September 2025" at bounding box center [483, 692] width 10 height 8
click at [334, 761] on span "8" at bounding box center [340, 762] width 16 height 12
type input "2025-09-08"
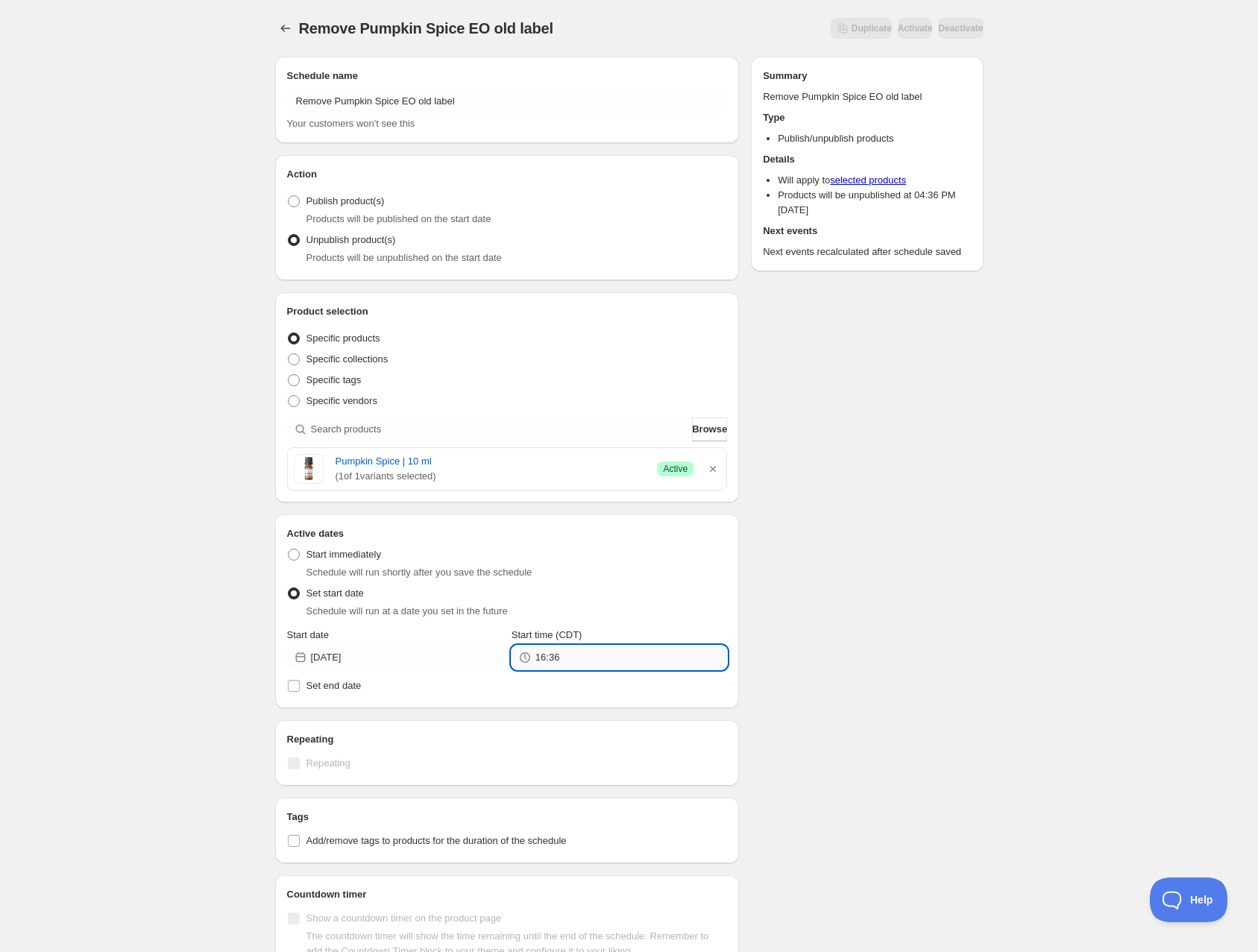
click at [579, 659] on input "16:36" at bounding box center [631, 657] width 192 height 24
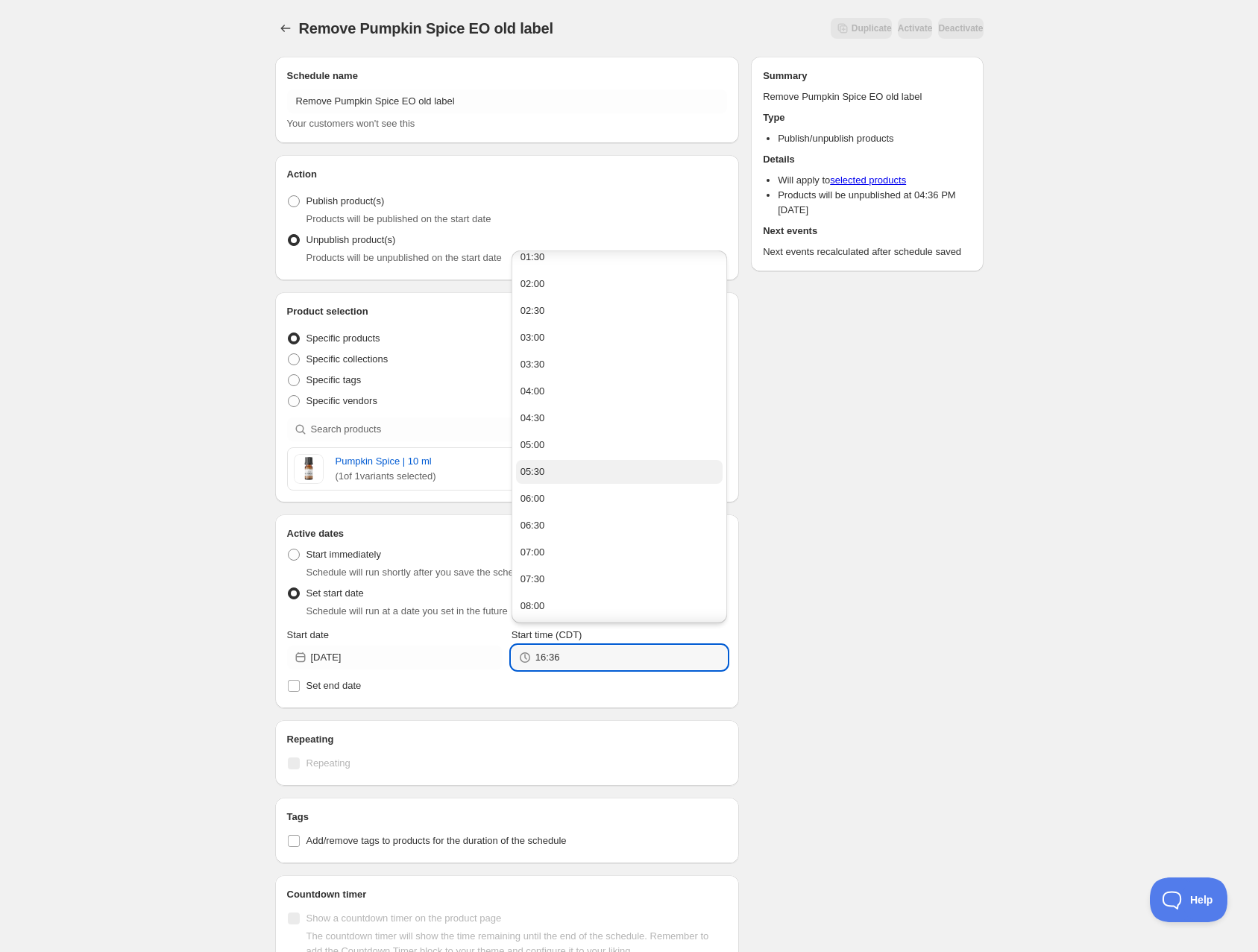
scroll to position [92, 0]
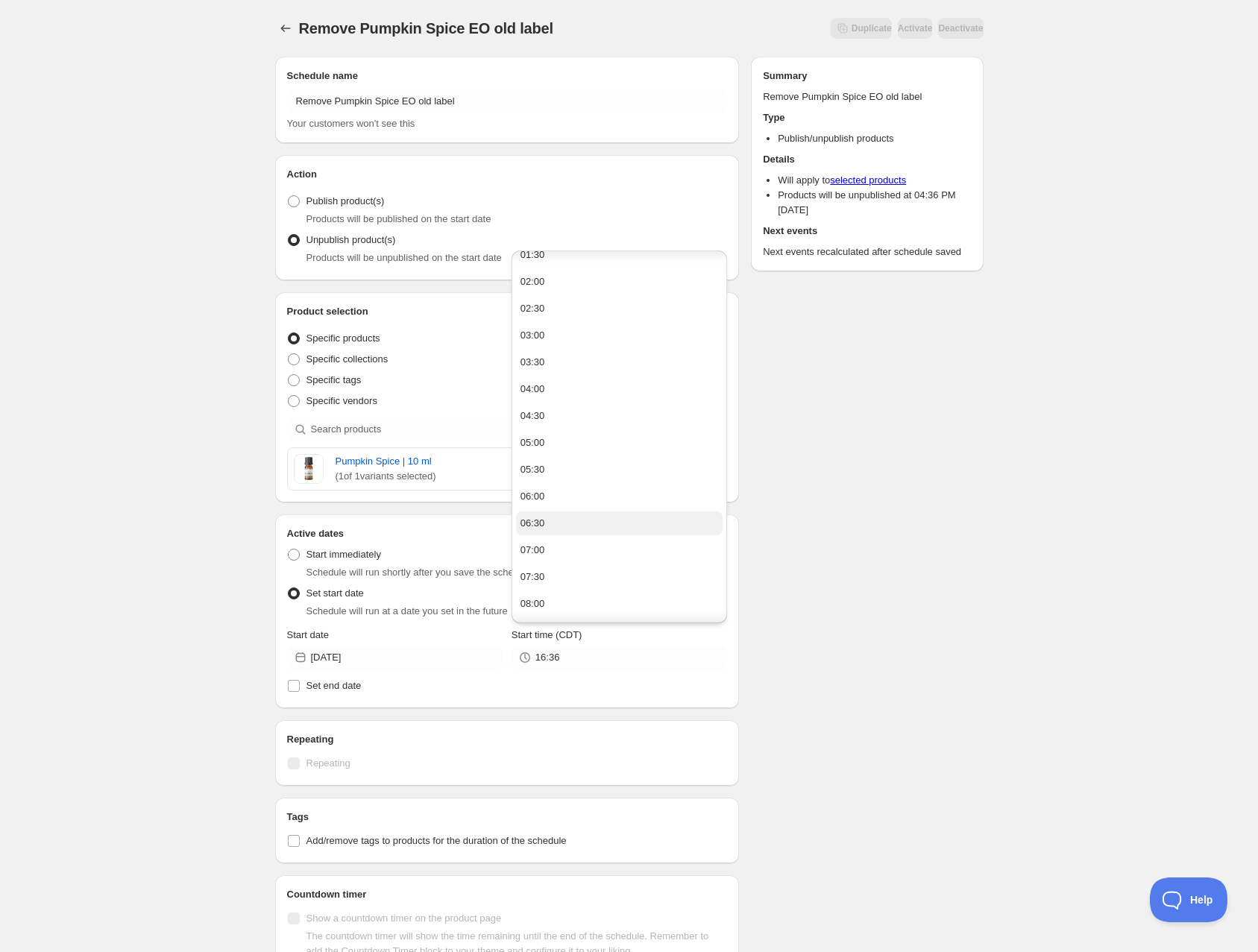
click at [565, 526] on button "06:30" at bounding box center [619, 523] width 207 height 24
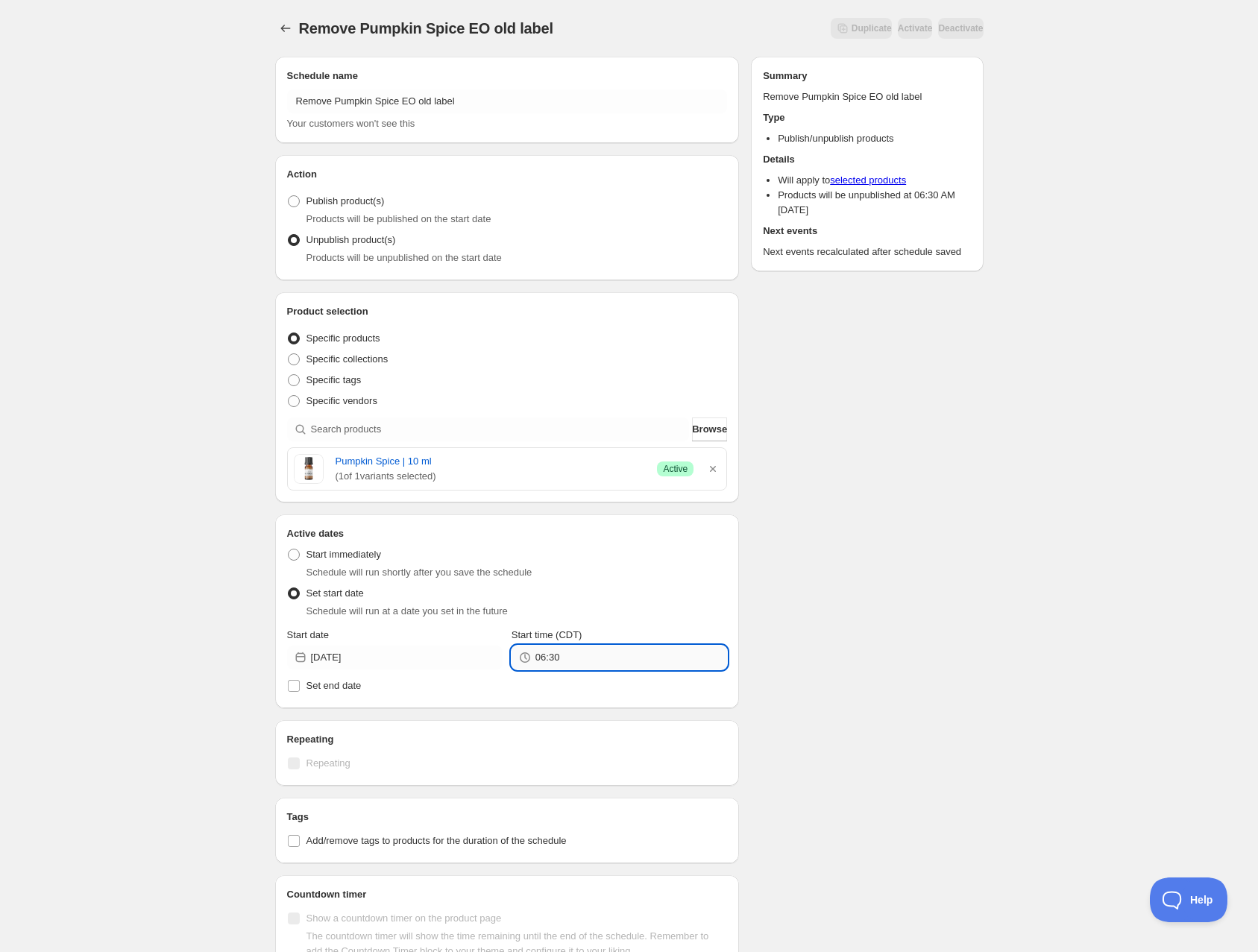
click at [615, 656] on input "06:30" at bounding box center [631, 657] width 192 height 24
type input "06:50"
click at [848, 616] on div "Schedule name Remove Pumpkin Spice EO old label Your customers won't see this A…" at bounding box center [623, 622] width 720 height 1155
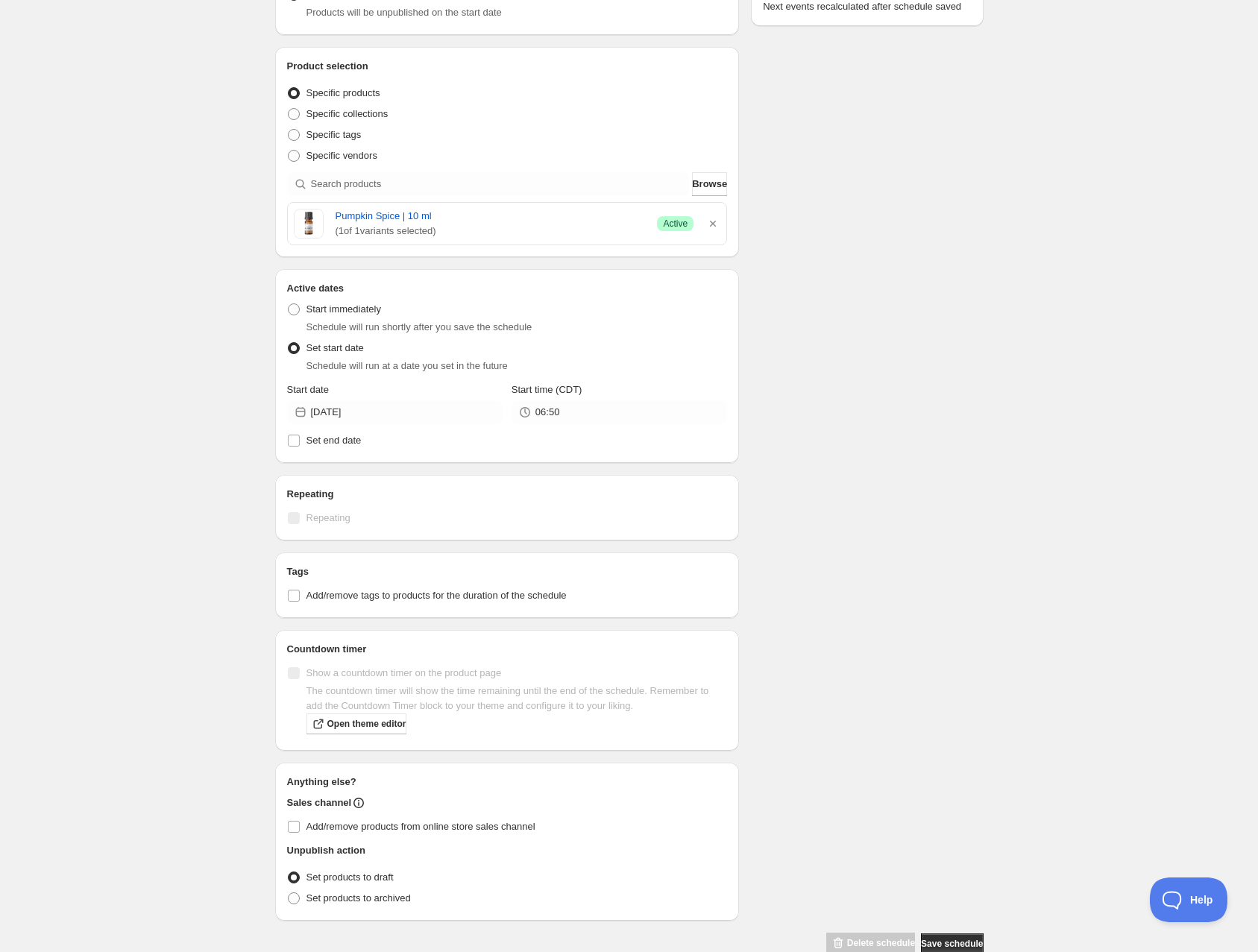
scroll to position [277, 0]
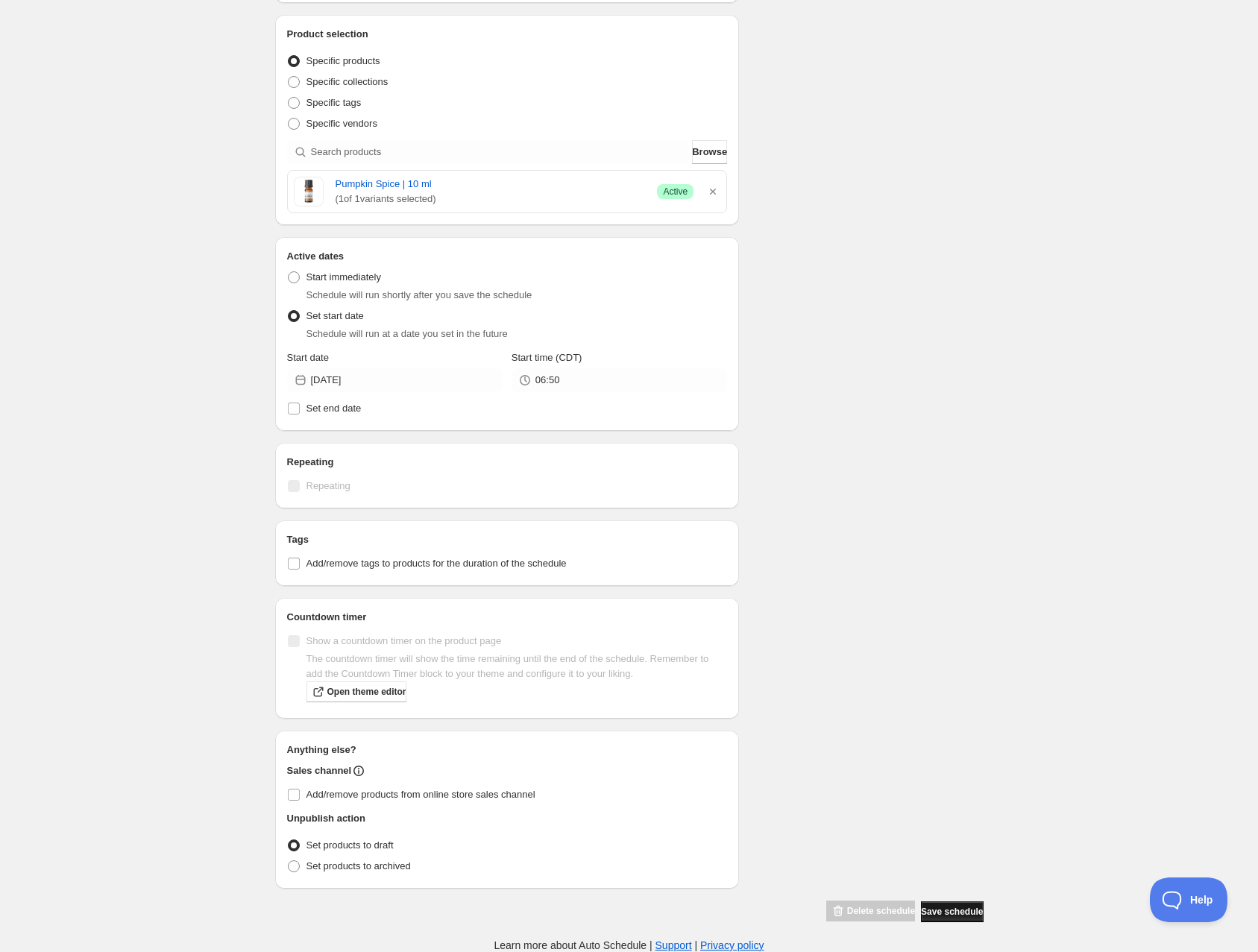
click at [933, 909] on span "Save schedule" at bounding box center [952, 912] width 62 height 12
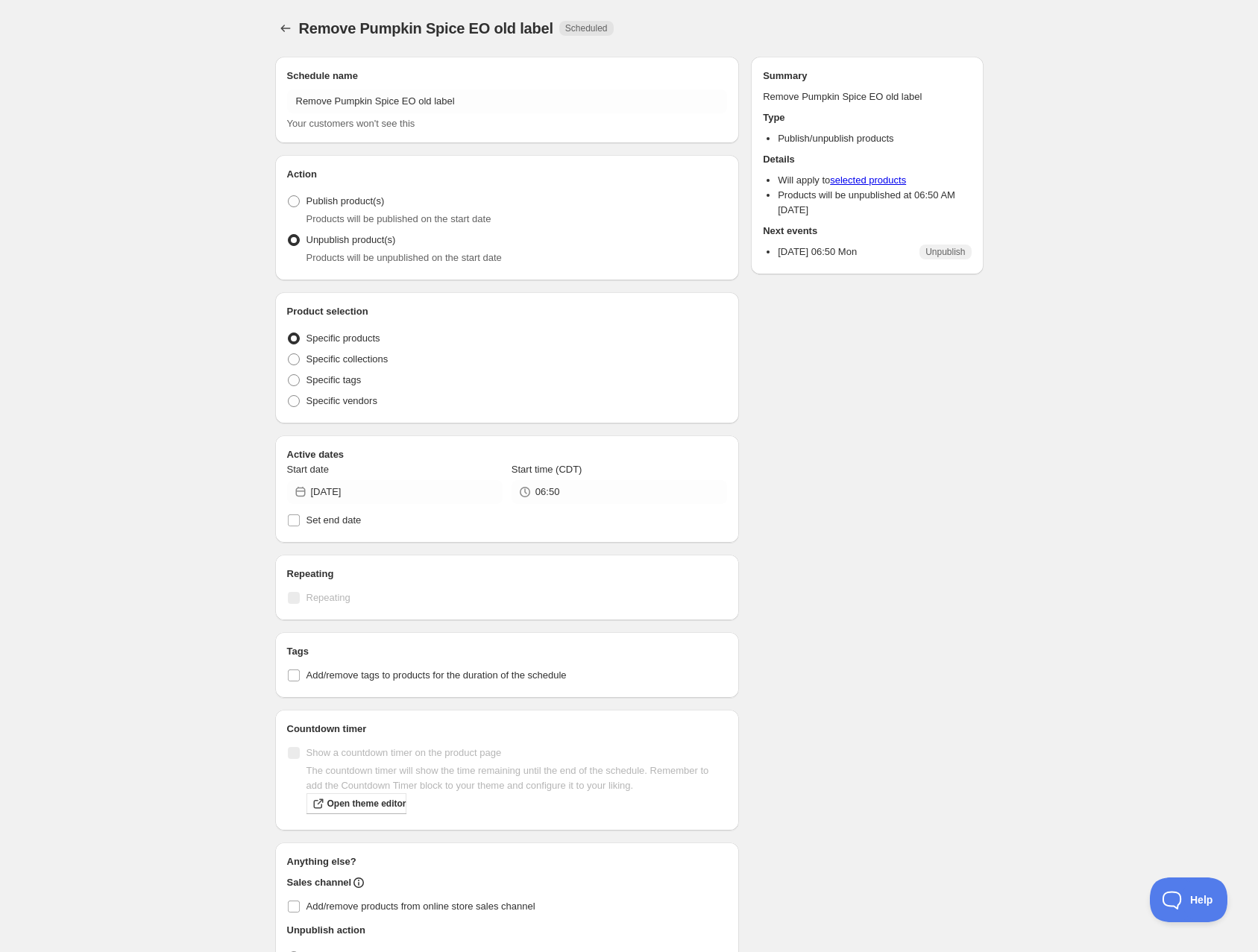
radio input "true"
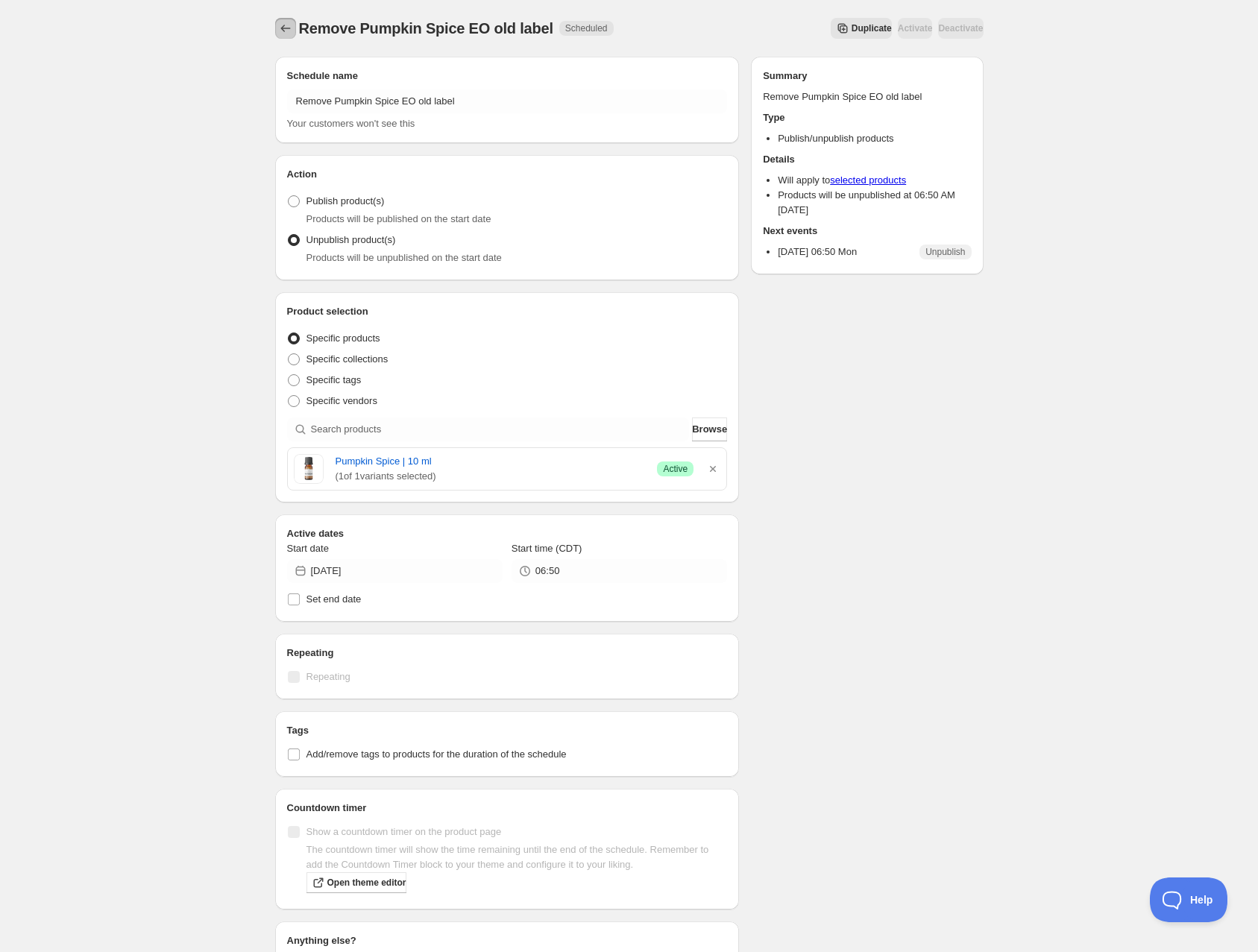
click at [284, 28] on icon "Schedules" at bounding box center [286, 29] width 15 height 15
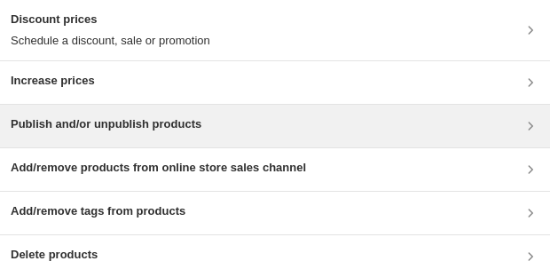
click at [184, 122] on h3 "Publish and/or unpublish products" at bounding box center [106, 124] width 191 height 18
